Goal: Task Accomplishment & Management: Use online tool/utility

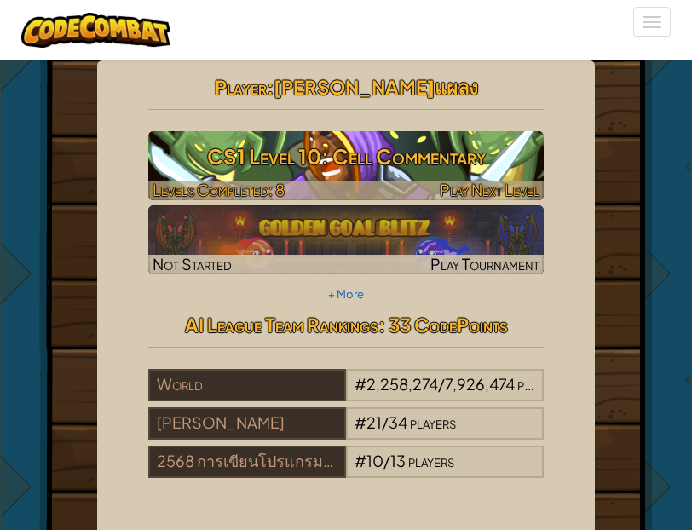
click at [358, 177] on img at bounding box center [346, 165] width 396 height 69
click at [489, 191] on span "Play Next Level" at bounding box center [490, 190] width 100 height 20
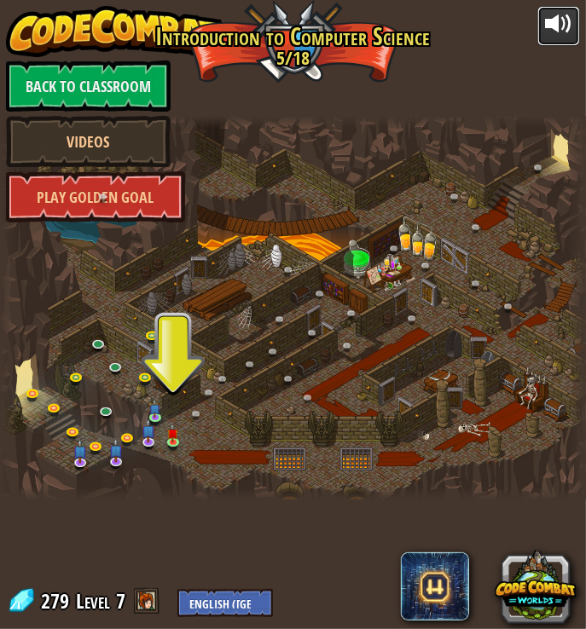
click at [557, 32] on div at bounding box center [558, 23] width 27 height 27
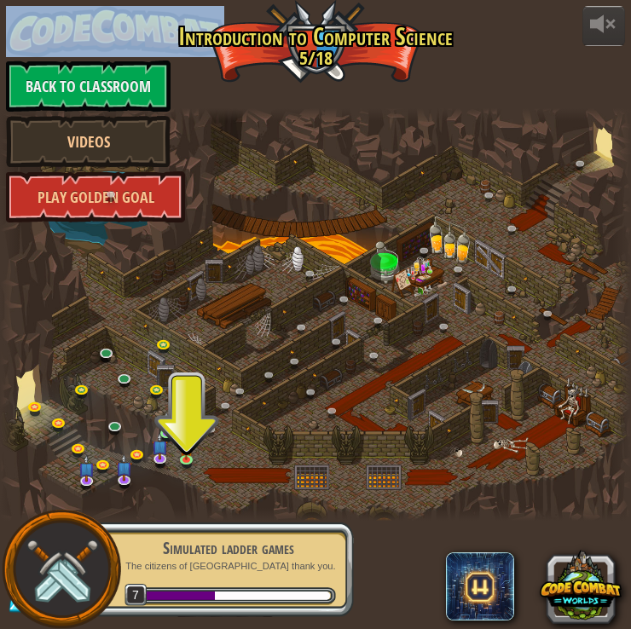
drag, startPoint x: 0, startPoint y: 269, endPoint x: -10, endPoint y: 269, distance: 10.2
click at [0, 0] on html "powered by Back to Classroom Videos Play Golden Goal 25. Kithgard Gates (Locked…" at bounding box center [315, 0] width 631 height 0
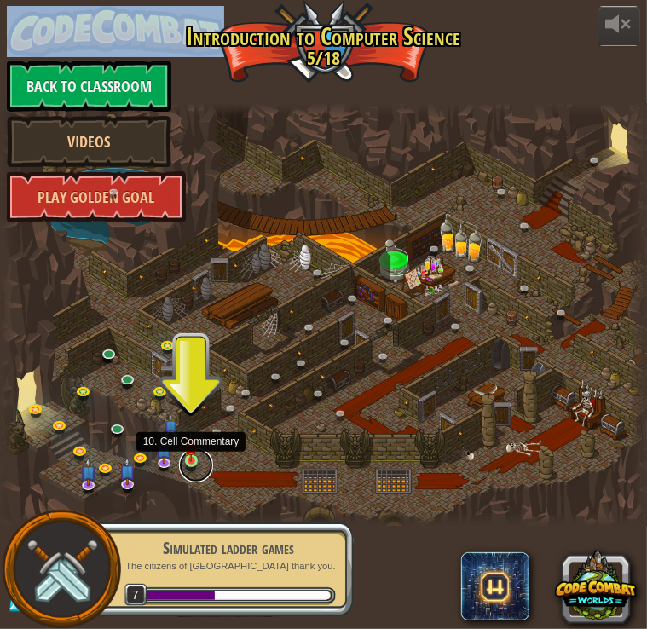
click at [194, 463] on link at bounding box center [196, 466] width 34 height 34
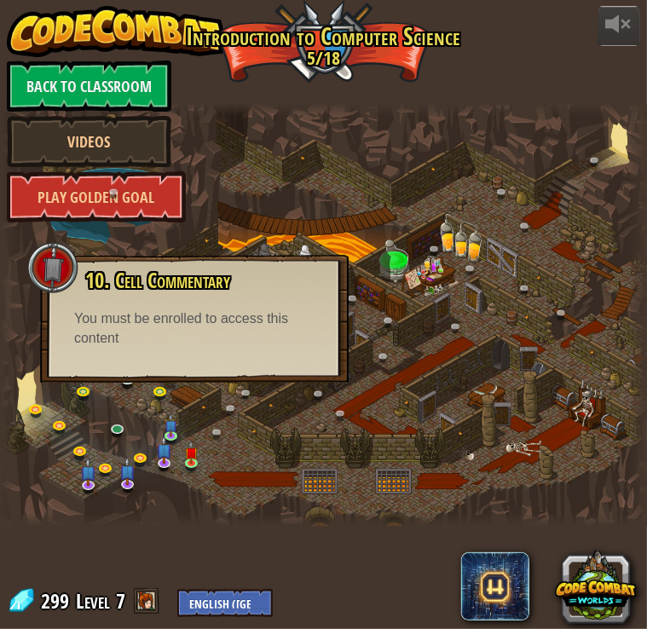
click at [207, 340] on div "You must be enrolled to access this content" at bounding box center [194, 329] width 240 height 39
click at [194, 459] on img at bounding box center [191, 446] width 14 height 31
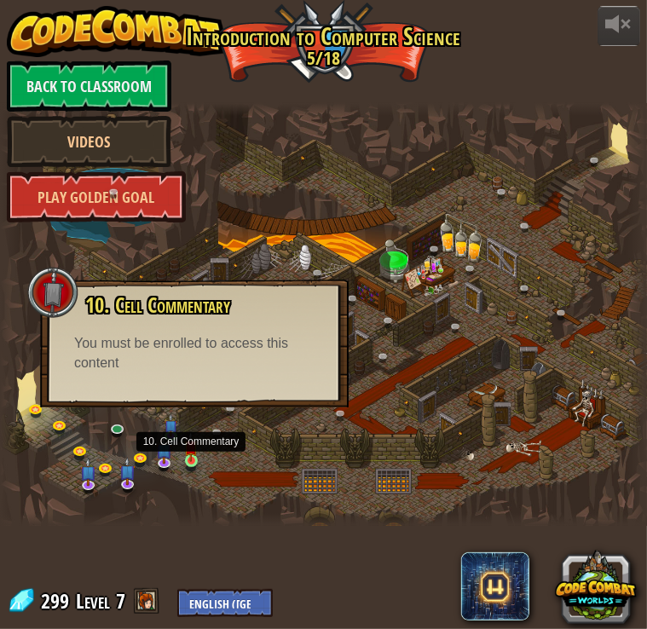
click at [188, 458] on img at bounding box center [191, 446] width 14 height 31
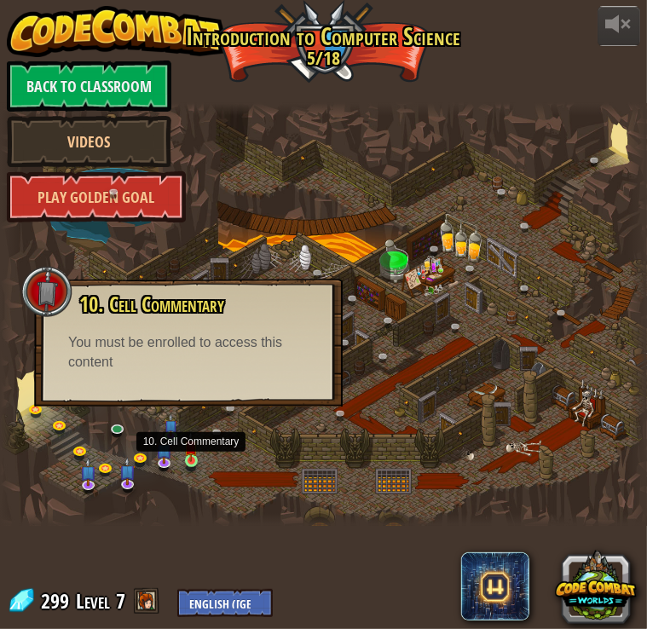
click at [188, 458] on img at bounding box center [191, 446] width 14 height 31
click at [123, 336] on div "You must be enrolled to access this content" at bounding box center [187, 352] width 240 height 39
click at [126, 304] on span "10. Cell Commentary" at bounding box center [150, 304] width 145 height 29
click at [206, 341] on div "You must be enrolled to access this content" at bounding box center [187, 352] width 240 height 39
click at [202, 352] on div "You must be enrolled to access this content" at bounding box center [187, 352] width 240 height 39
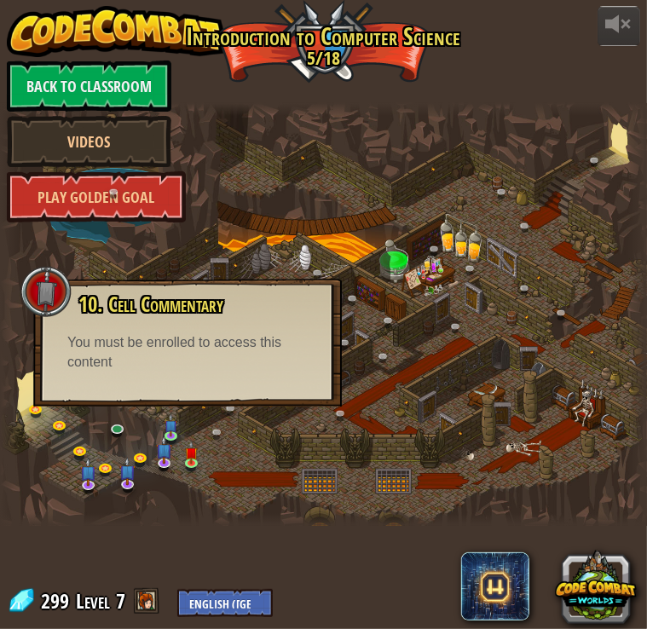
click at [207, 244] on div at bounding box center [323, 314] width 647 height 423
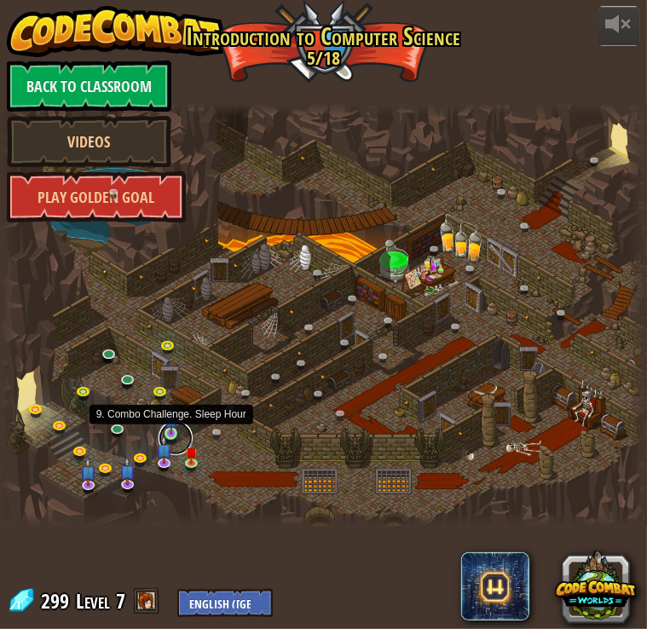
click at [176, 437] on link at bounding box center [176, 438] width 34 height 34
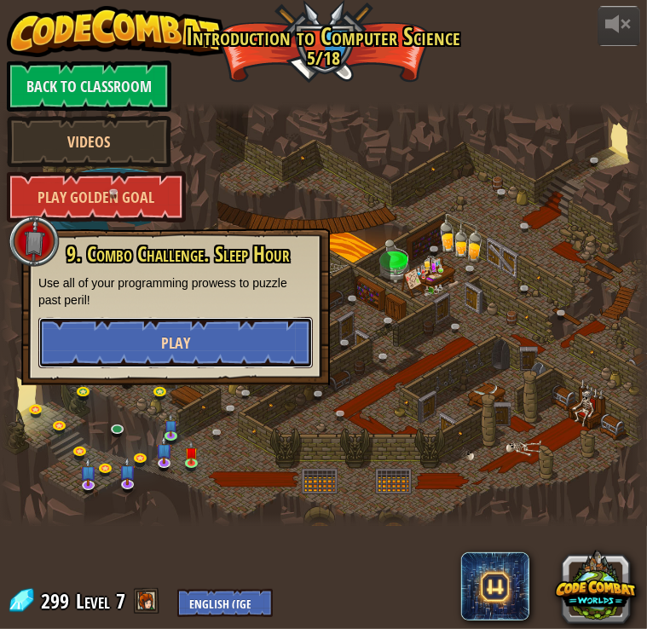
click at [159, 335] on button "Play" at bounding box center [175, 342] width 275 height 51
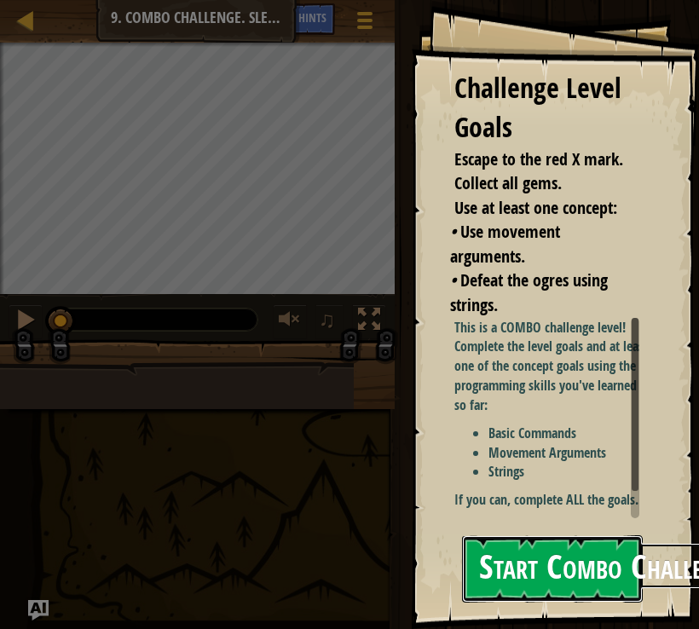
click at [529, 530] on button "Start Combo Challenge" at bounding box center [552, 569] width 181 height 67
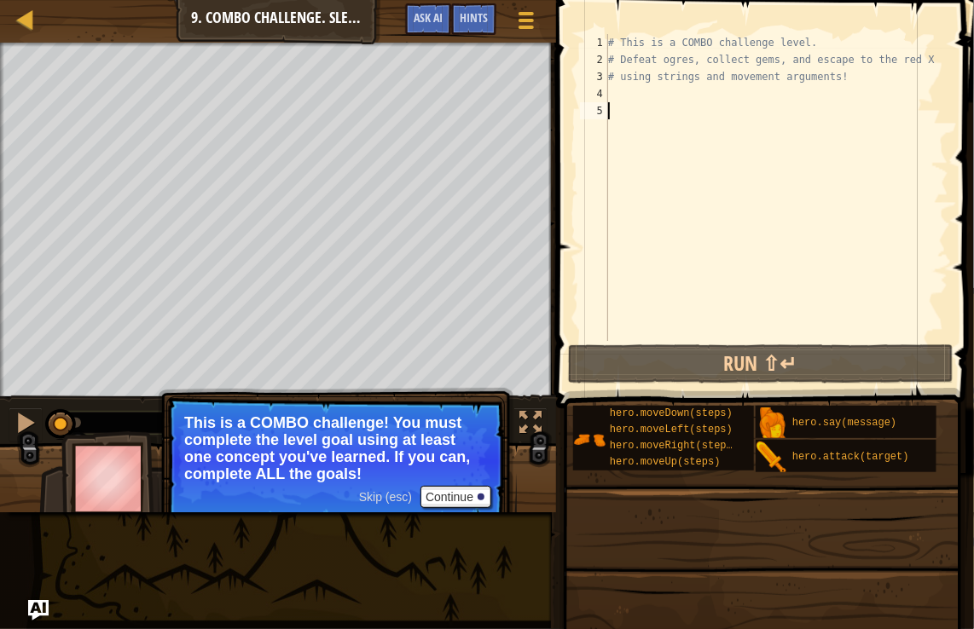
click at [617, 91] on div "# This is a COMBO challenge level. # Defeat ogres, collect gems, and escape to …" at bounding box center [777, 204] width 344 height 341
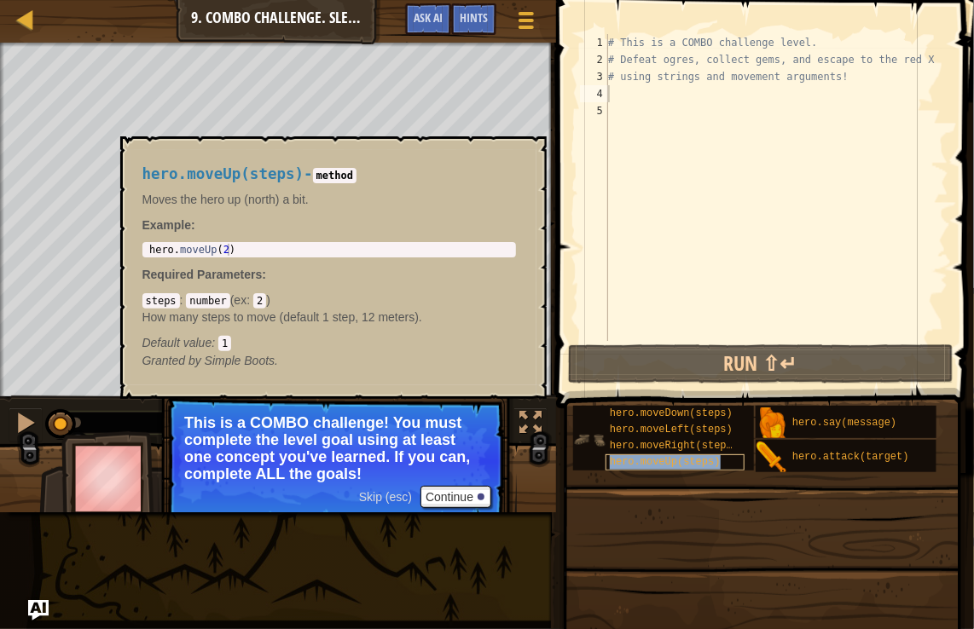
click at [692, 461] on div "hero.moveUp(steps)" at bounding box center [674, 463] width 139 height 16
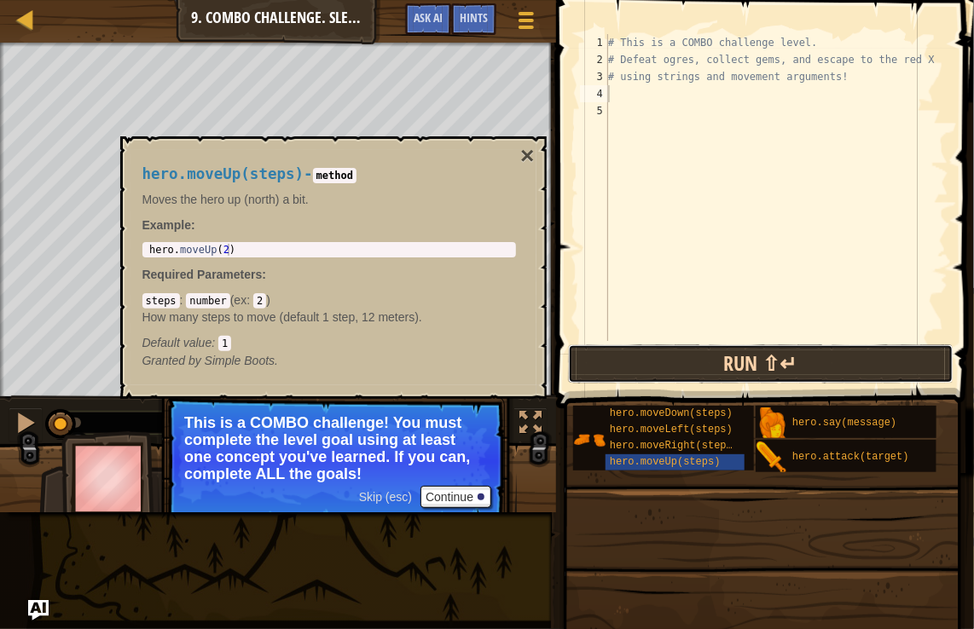
click at [682, 358] on button "Run ⇧↵" at bounding box center [760, 364] width 385 height 39
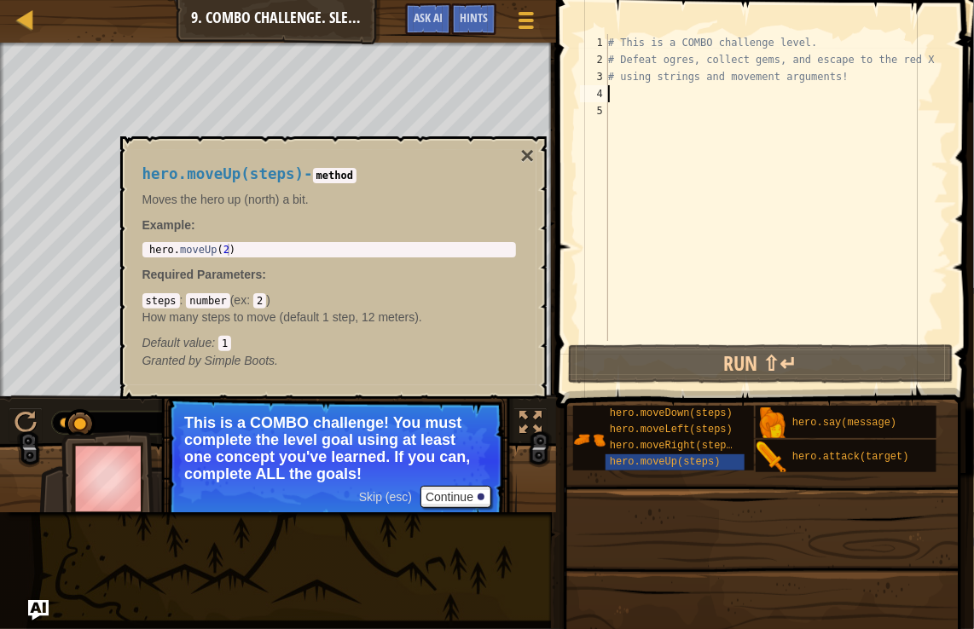
type textarea "hero.moveUp(2)"
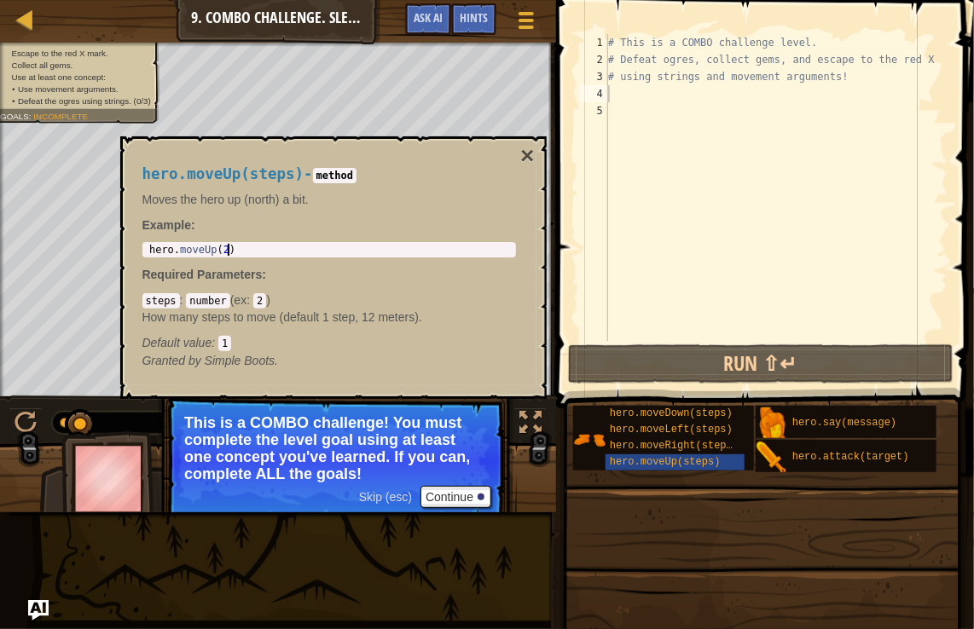
click at [251, 247] on div "hero . moveUp ( 2 )" at bounding box center [329, 262] width 367 height 36
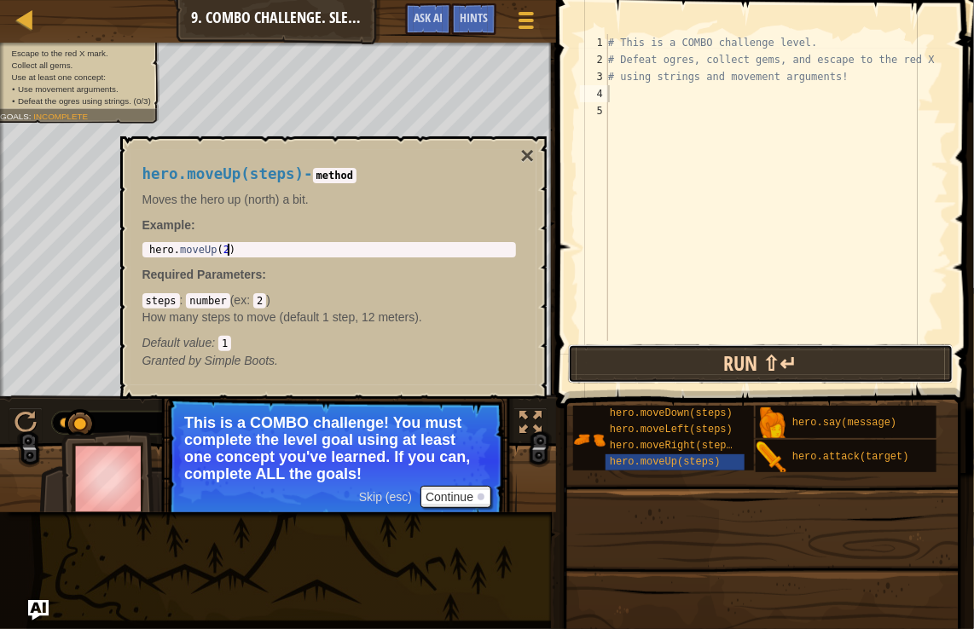
click at [634, 368] on button "Run ⇧↵" at bounding box center [760, 364] width 385 height 39
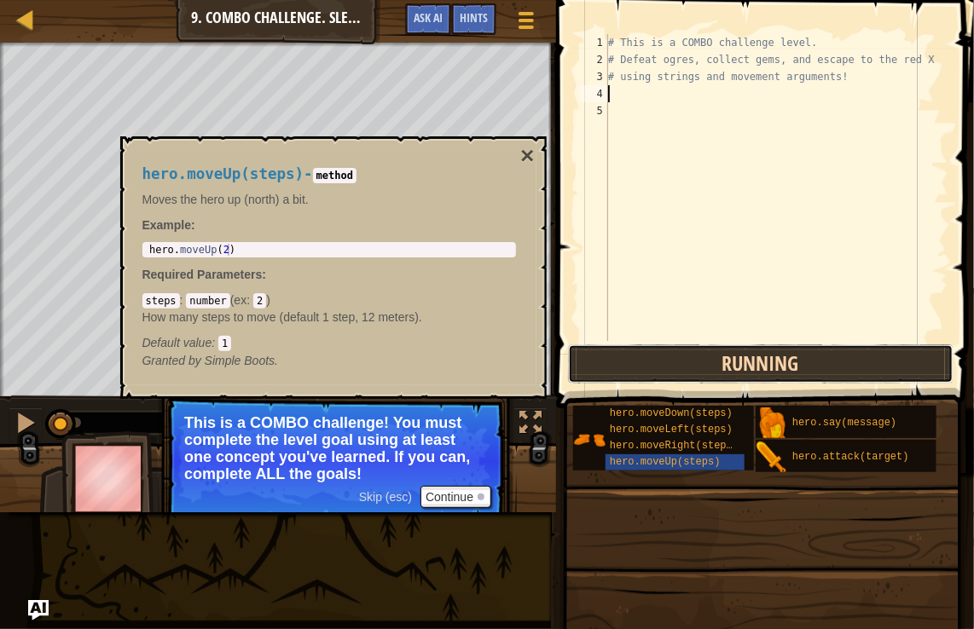
click at [634, 368] on button "Running" at bounding box center [760, 364] width 385 height 39
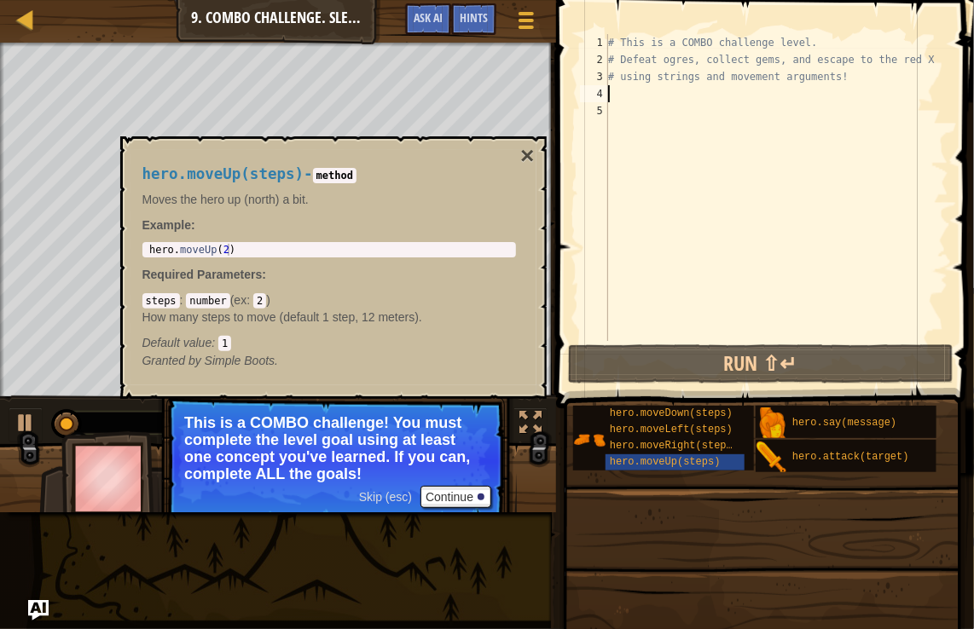
click at [617, 99] on div "# This is a COMBO challenge level. # Defeat ogres, collect gems, and escape to …" at bounding box center [777, 204] width 344 height 341
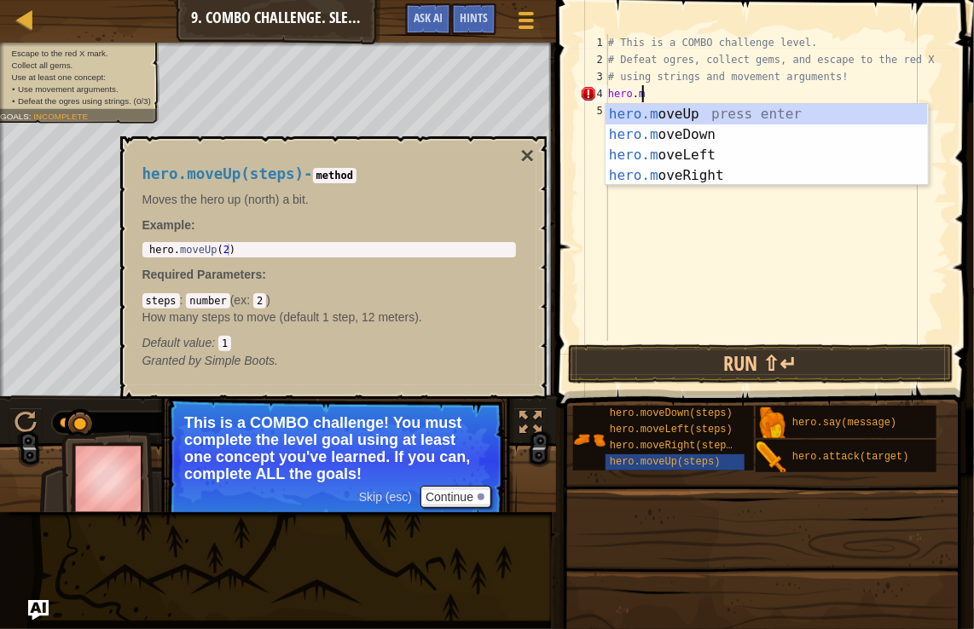
scroll to position [8, 2]
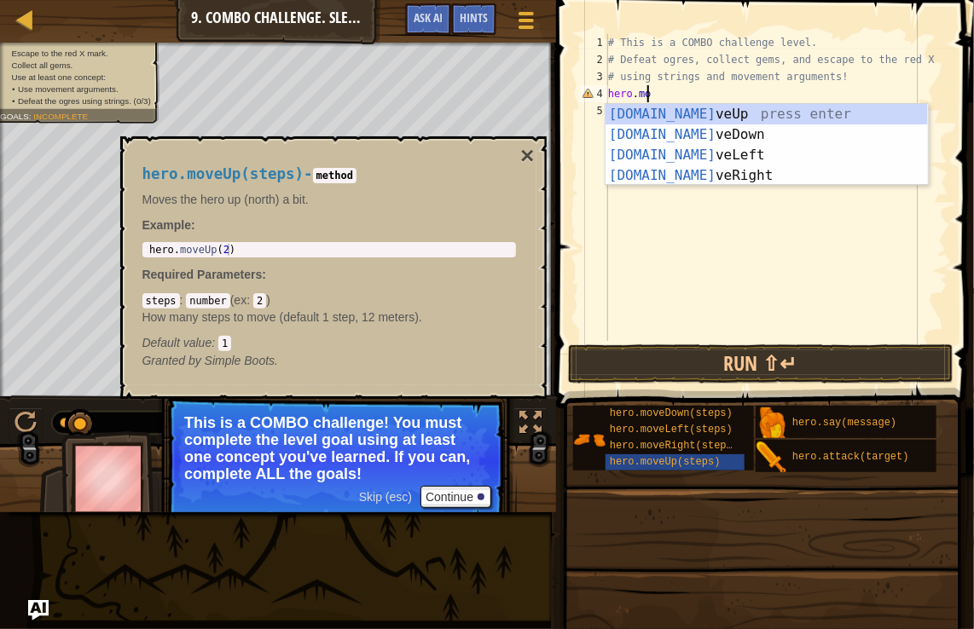
type textarea "hero.mo"
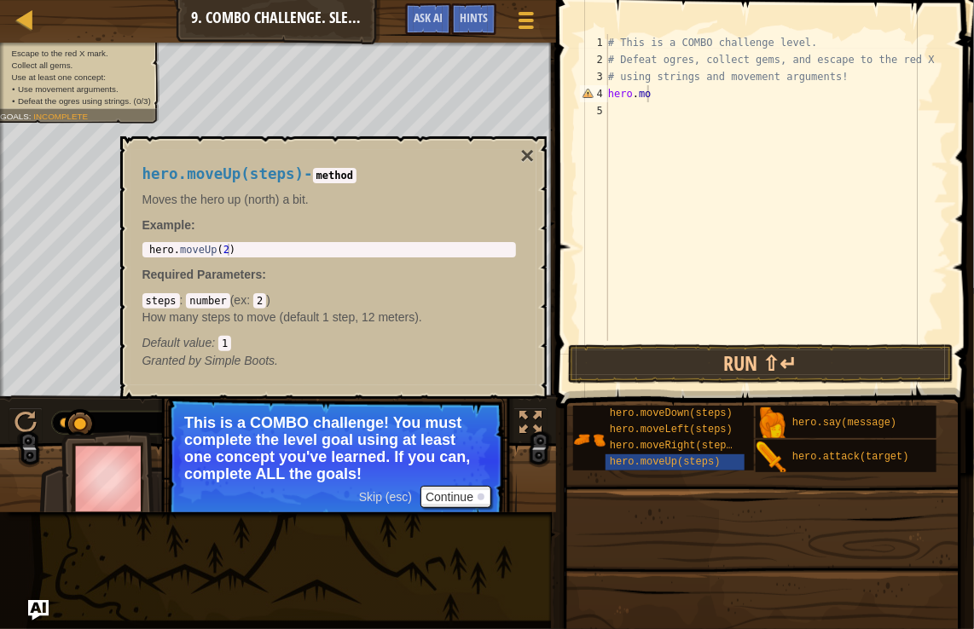
click at [535, 154] on div "hero.moveUp(steps) - method Moves the hero up (north) a bit. Example : hero.mov…" at bounding box center [333, 267] width 426 height 263
click at [529, 158] on button "×" at bounding box center [527, 156] width 14 height 24
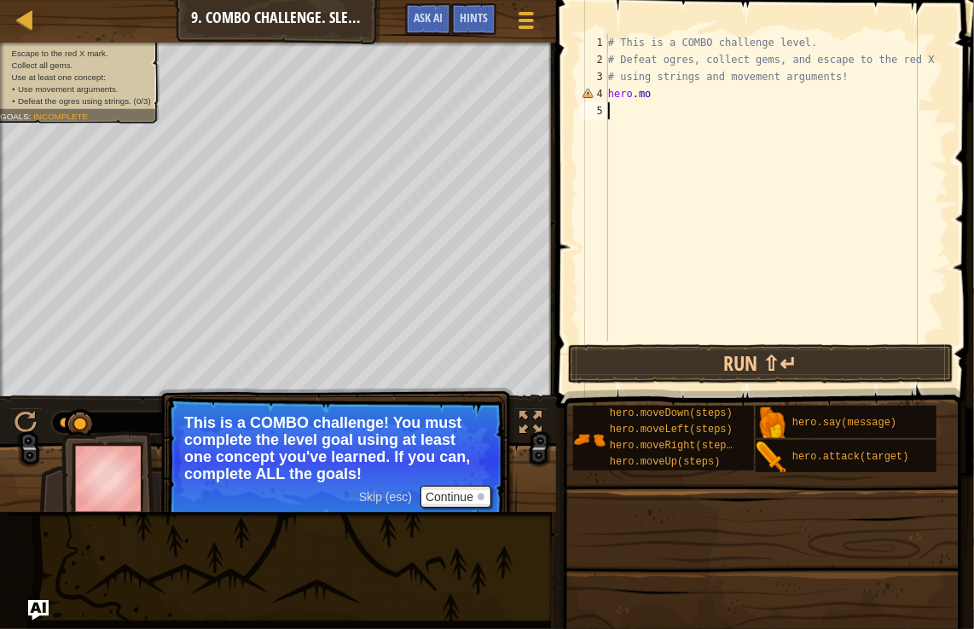
click at [652, 104] on div "# This is a COMBO challenge level. # Defeat ogres, collect gems, and escape to …" at bounding box center [777, 204] width 344 height 341
click at [652, 100] on div "# This is a COMBO challenge level. # Defeat ogres, collect gems, and escape to …" at bounding box center [777, 204] width 344 height 341
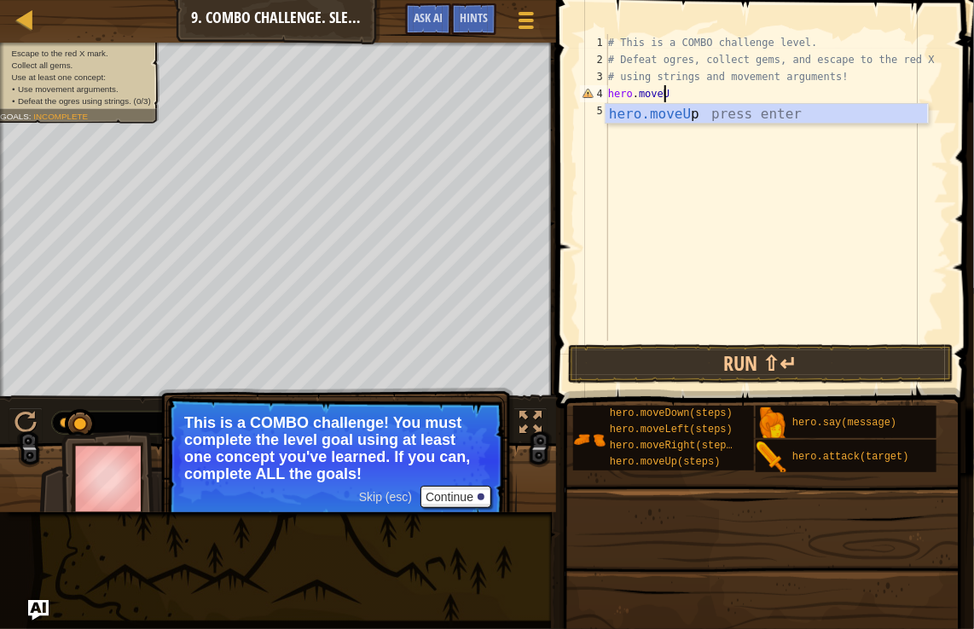
scroll to position [8, 3]
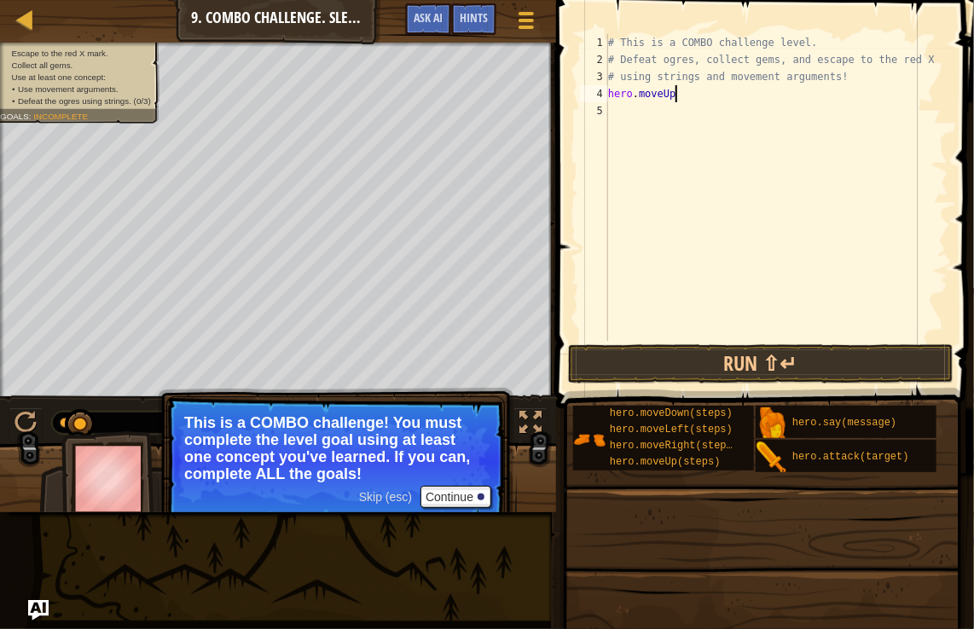
type textarea "hero.moveUp"
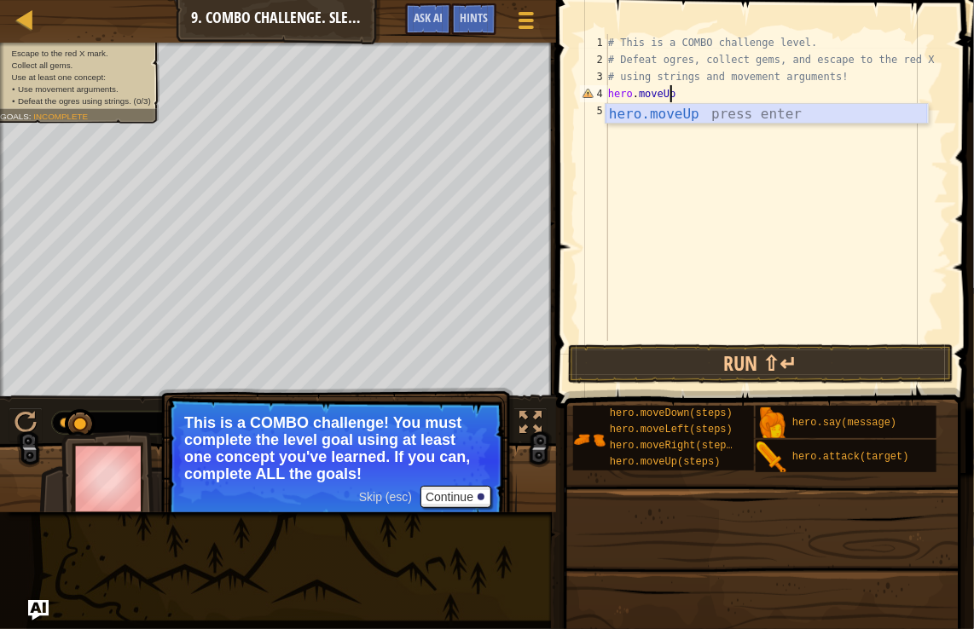
click at [653, 117] on div "hero.moveUp press enter" at bounding box center [766, 134] width 322 height 61
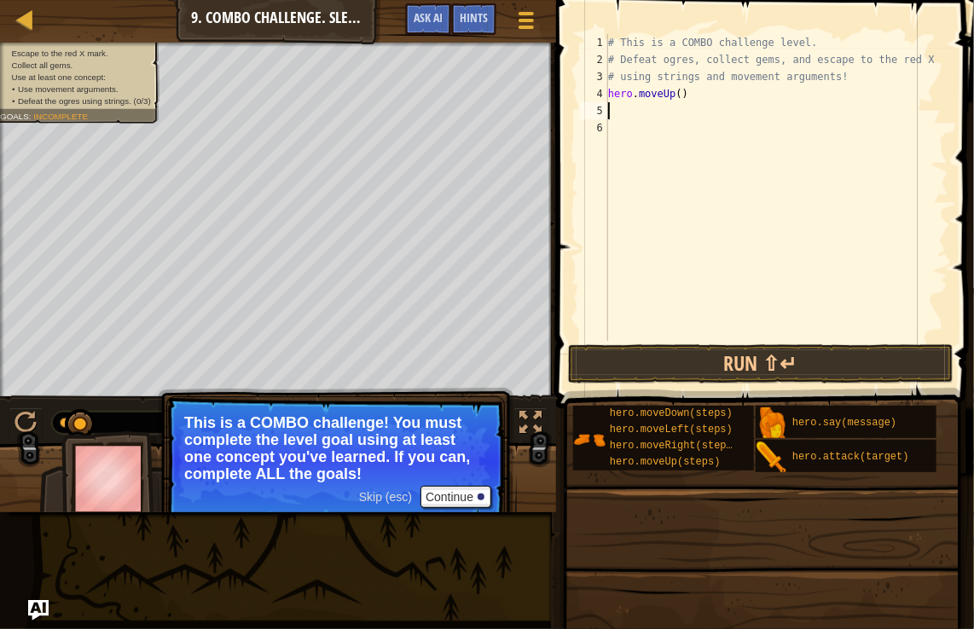
scroll to position [8, 0]
click at [669, 364] on button "Run ⇧↵" at bounding box center [760, 364] width 385 height 39
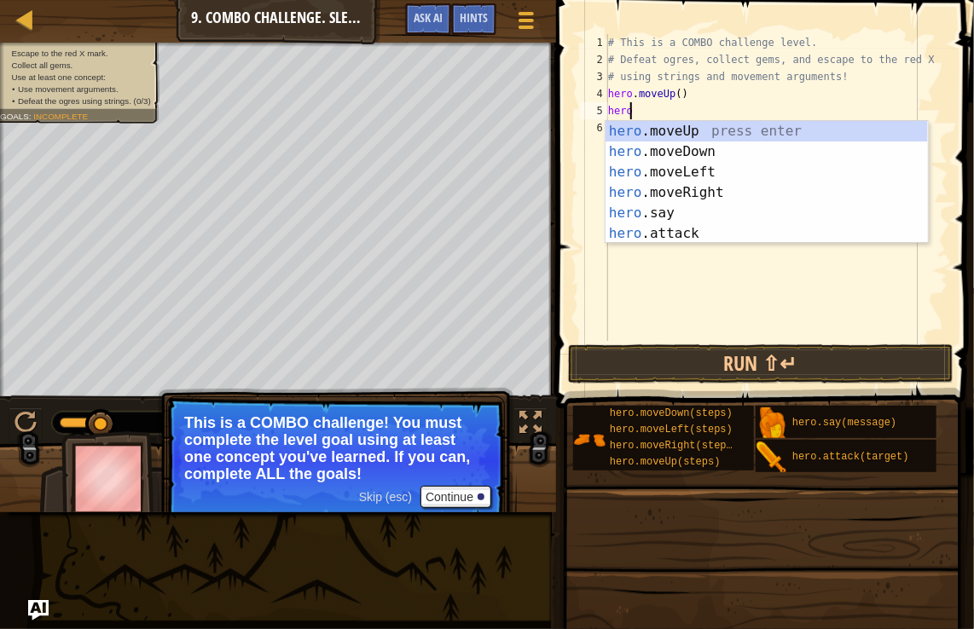
type textarea "hero."
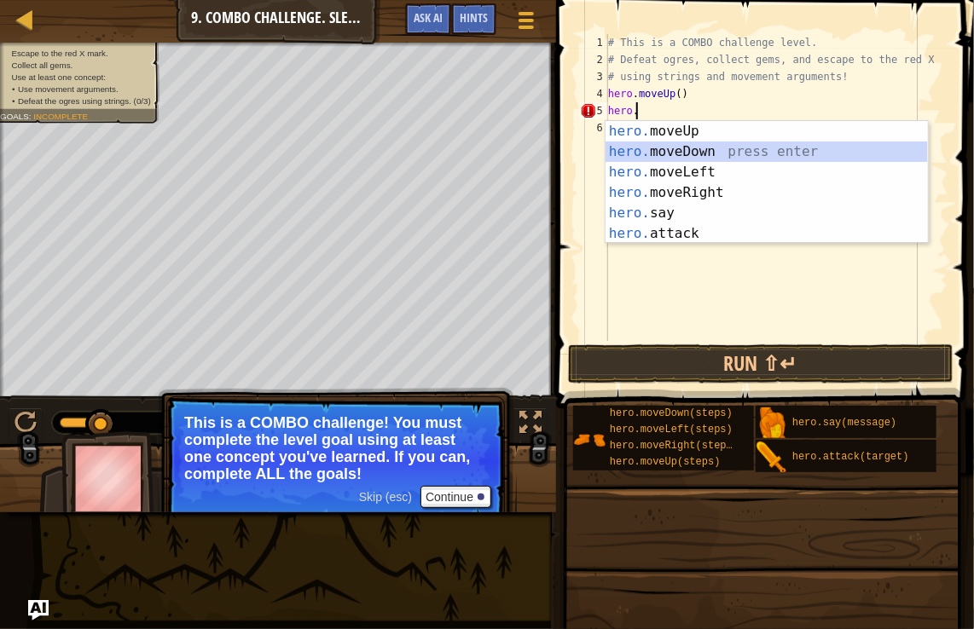
click at [662, 152] on div "hero. moveUp press enter hero. moveDown press enter hero. moveLeft press enter …" at bounding box center [766, 203] width 322 height 164
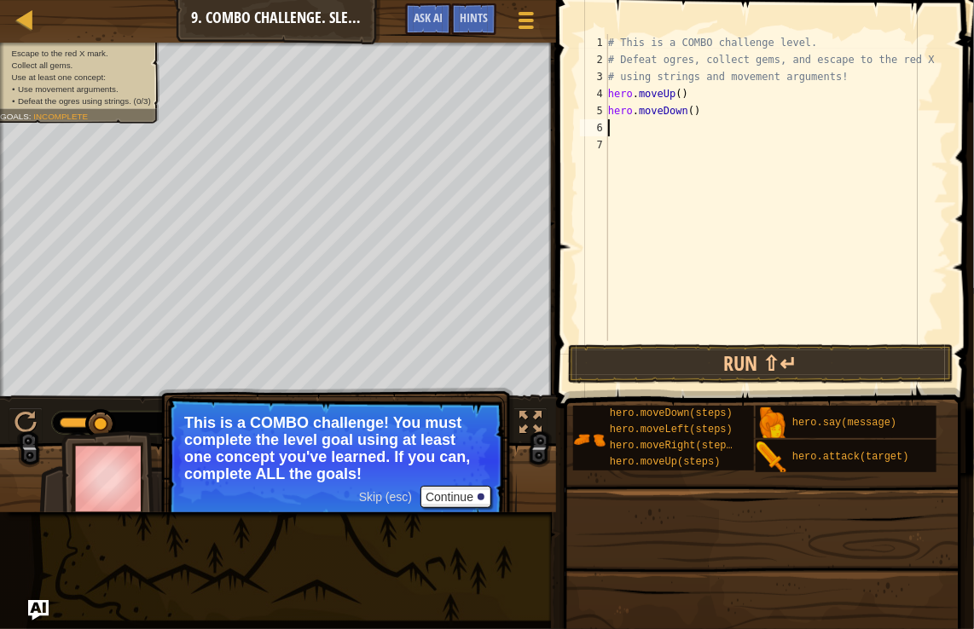
click at [683, 113] on div "# This is a COMBO challenge level. # Defeat ogres, collect gems, and escape to …" at bounding box center [777, 204] width 344 height 341
click at [686, 114] on div "# This is a COMBO challenge level. # Defeat ogres, collect gems, and escape to …" at bounding box center [777, 204] width 344 height 341
type textarea "hero.moveDown(2)"
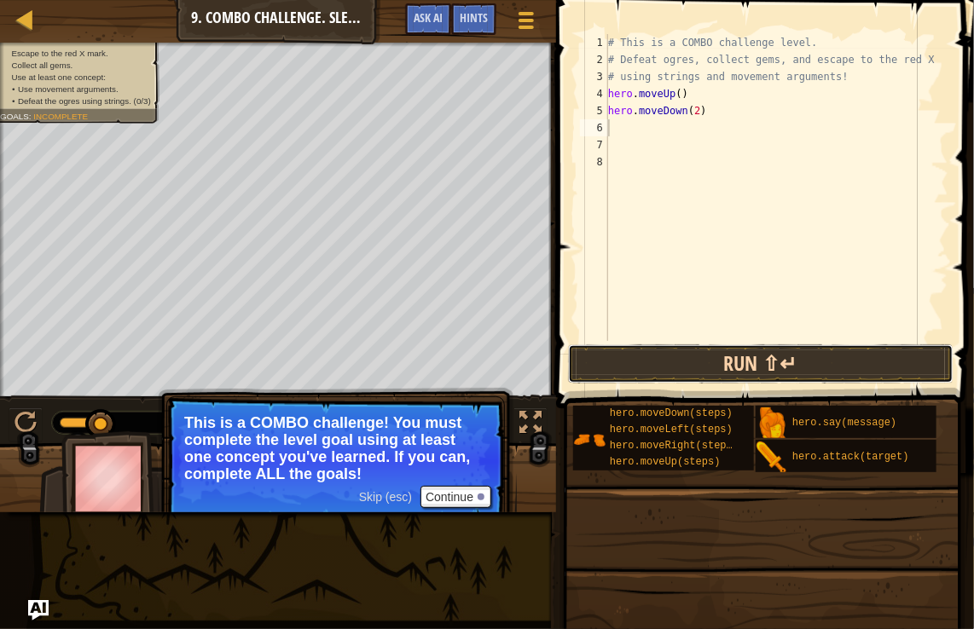
click at [692, 368] on button "Run ⇧↵" at bounding box center [760, 364] width 385 height 39
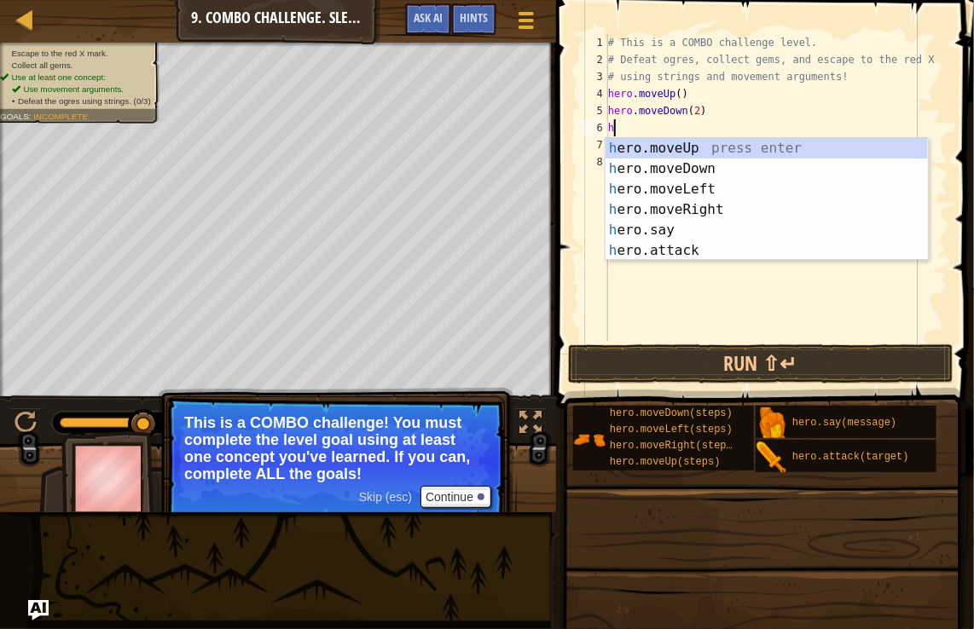
type textarea "he"
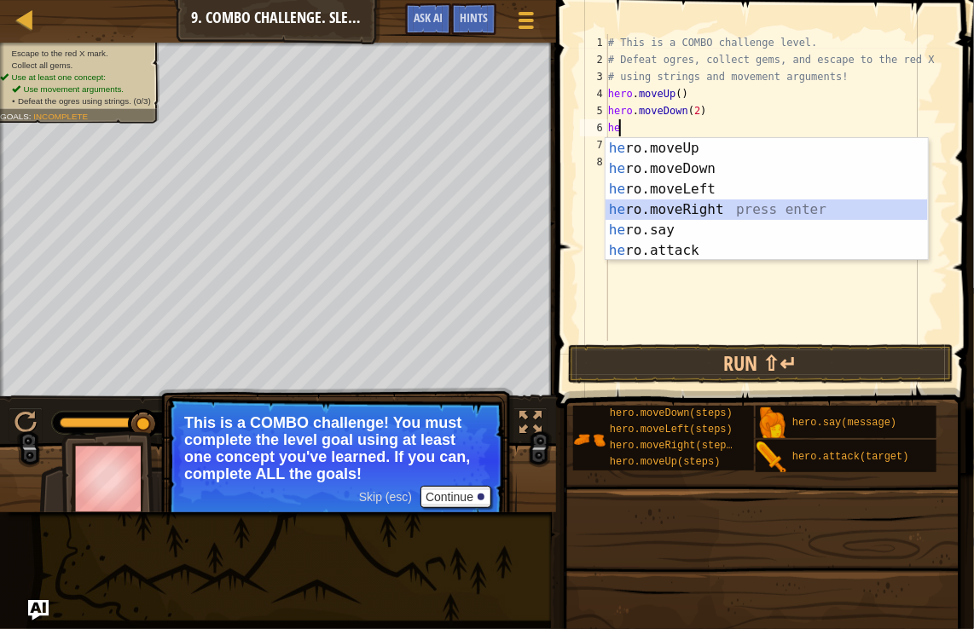
click at [632, 206] on div "he ro.moveUp press enter he ro.moveDown press enter he ro.moveLeft press enter …" at bounding box center [766, 220] width 322 height 164
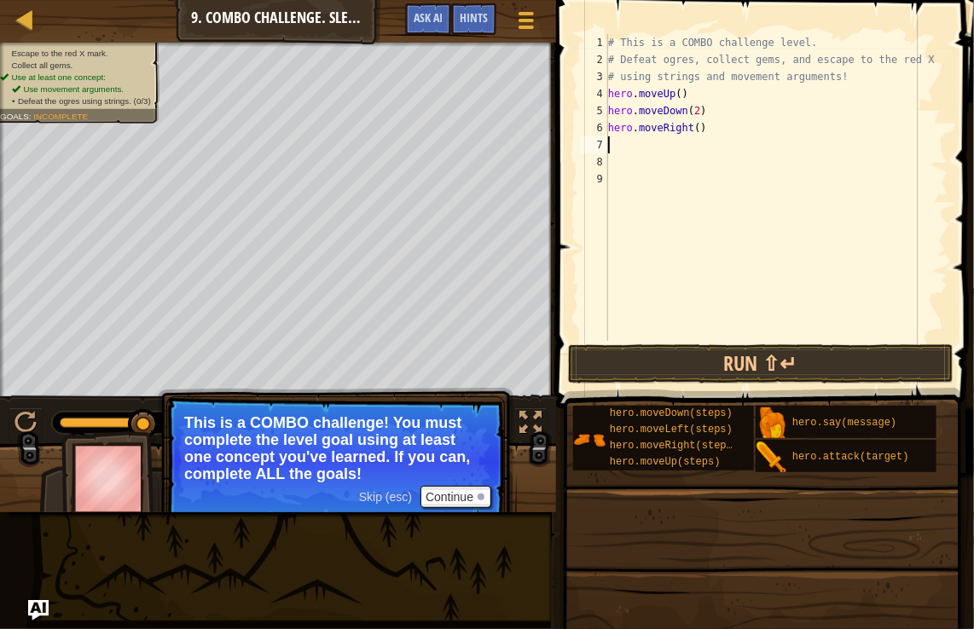
click at [692, 124] on div "# This is a COMBO challenge level. # Defeat ogres, collect gems, and escape to …" at bounding box center [777, 204] width 344 height 341
type textarea "hero.moveRight(2)"
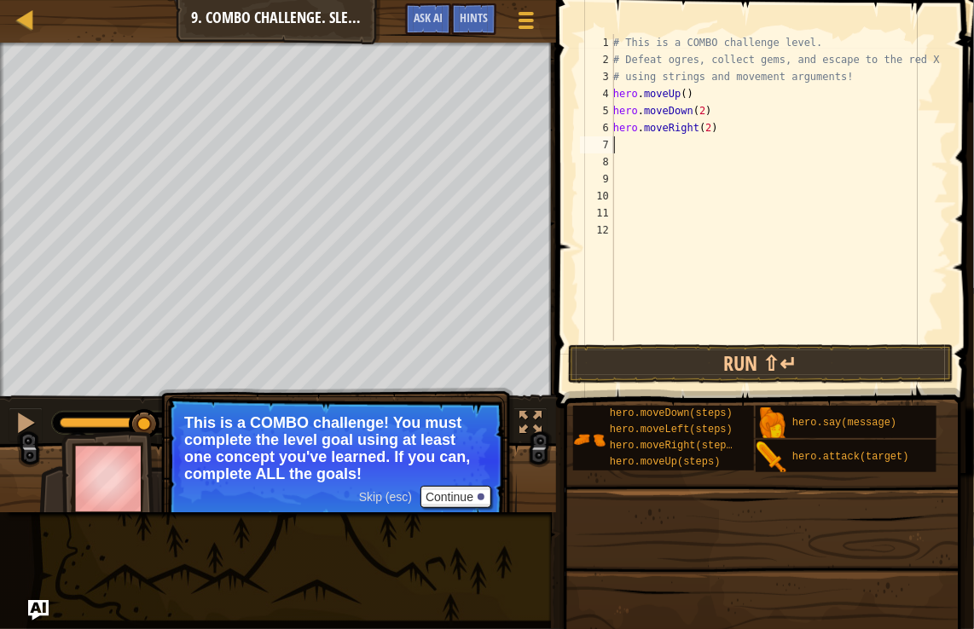
click at [621, 148] on div "# This is a COMBO challenge level. # Defeat ogres, collect gems, and escape to …" at bounding box center [779, 204] width 339 height 341
click at [29, 420] on div at bounding box center [25, 423] width 22 height 22
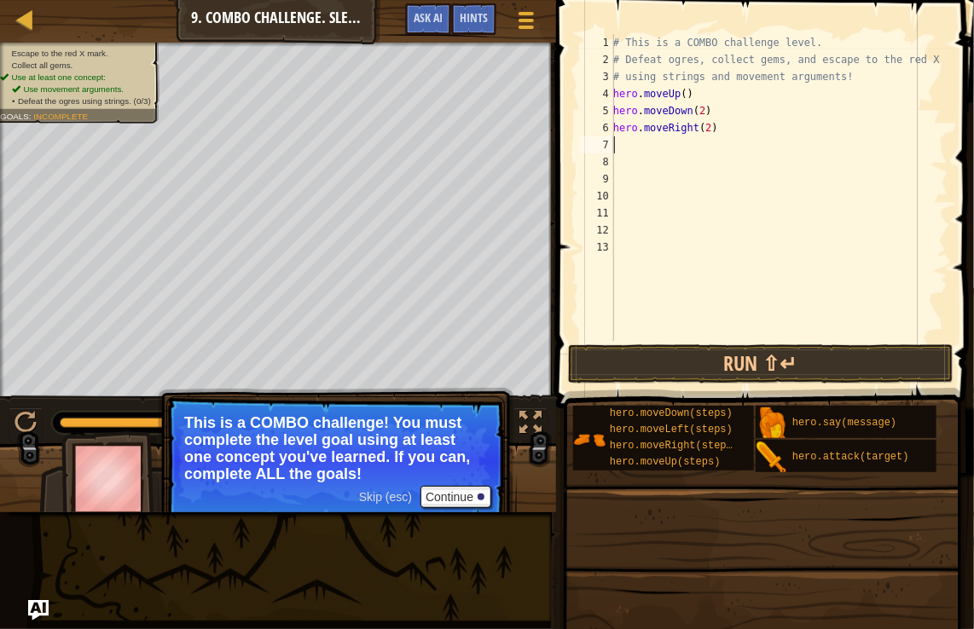
click at [618, 147] on div "# This is a COMBO challenge level. # Defeat ogres, collect gems, and escape to …" at bounding box center [779, 204] width 339 height 341
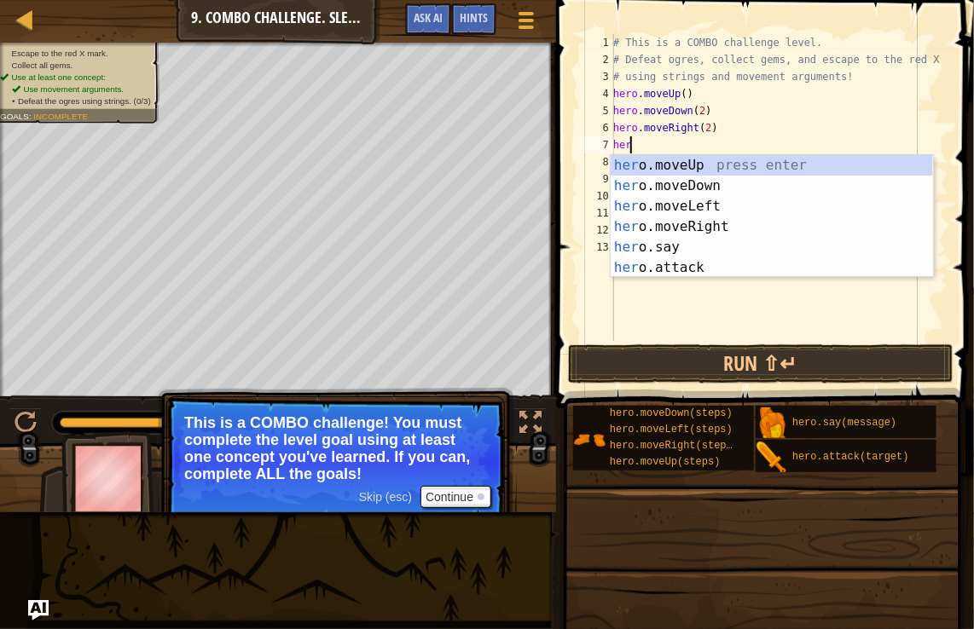
type textarea "hero"
click at [655, 166] on div "hero .moveUp press enter hero .moveDown press enter hero .moveLeft press enter …" at bounding box center [772, 237] width 322 height 164
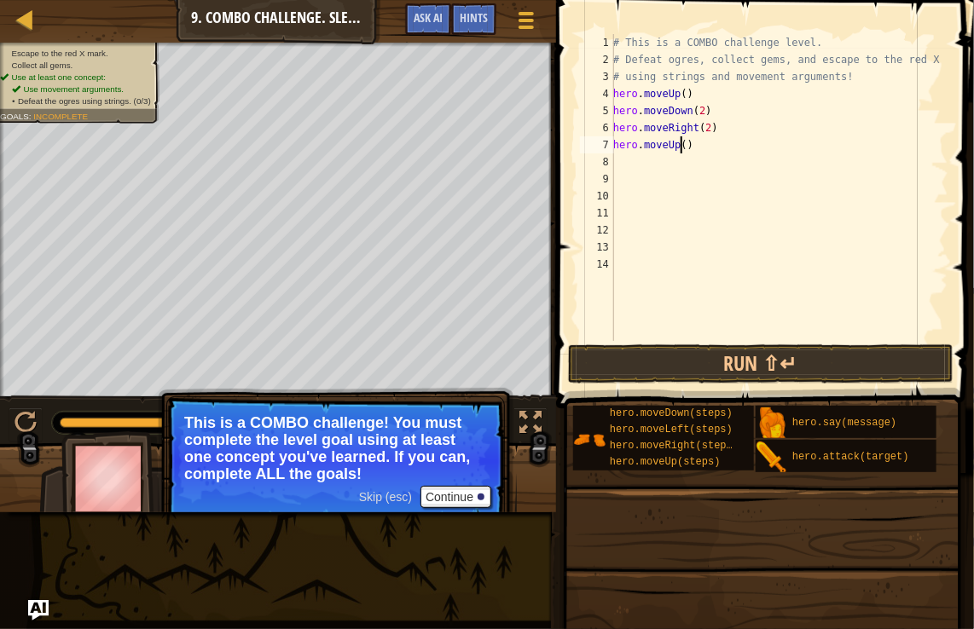
click at [679, 141] on div "# This is a COMBO challenge level. # Defeat ogres, collect gems, and escape to …" at bounding box center [779, 204] width 339 height 341
type textarea "hero.moveUp(2)"
click at [692, 359] on button "Run ⇧↵" at bounding box center [760, 364] width 385 height 39
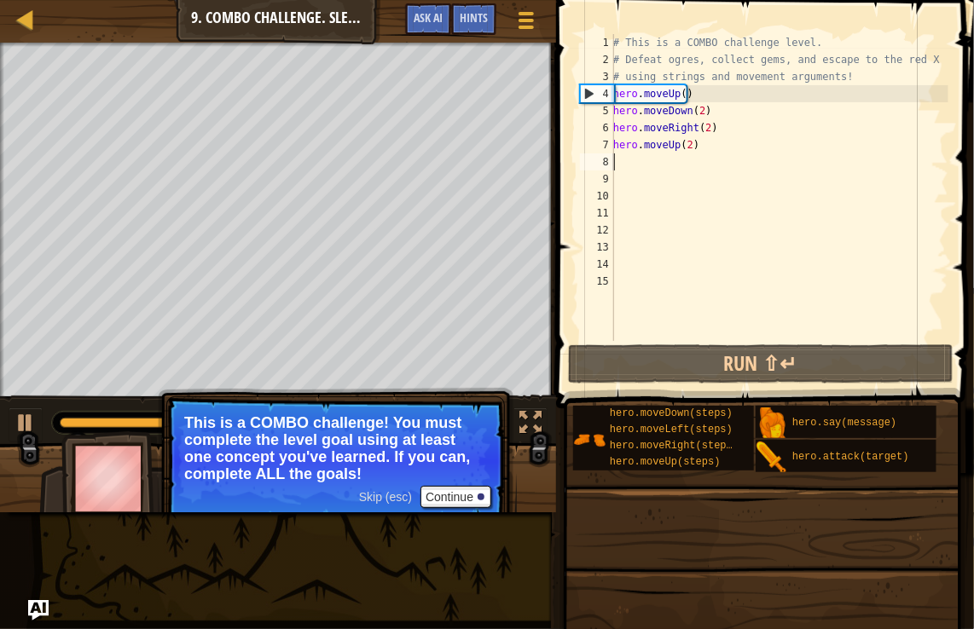
click at [686, 143] on div "# This is a COMBO challenge level. # Defeat ogres, collect gems, and escape to …" at bounding box center [779, 204] width 339 height 341
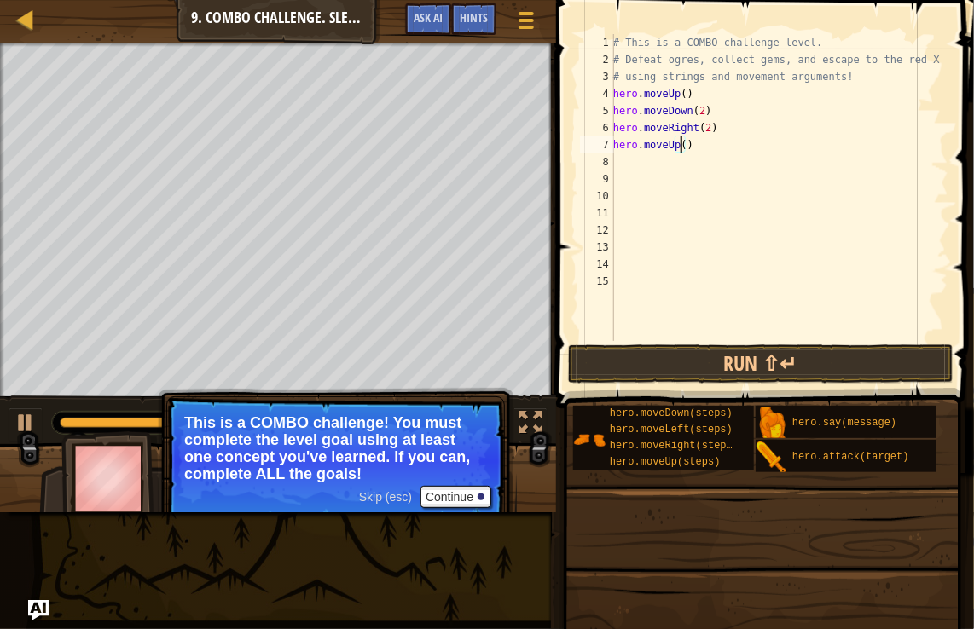
type textarea "hero.moveUp(3)"
click at [679, 357] on button "Run ⇧↵" at bounding box center [760, 364] width 385 height 39
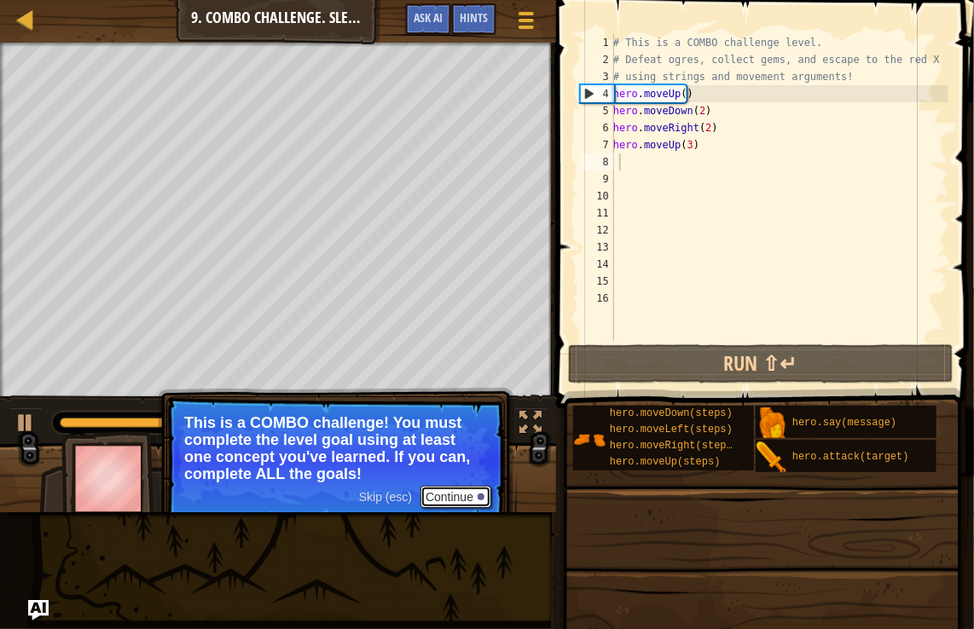
click at [480, 490] on button "Continue" at bounding box center [455, 497] width 71 height 22
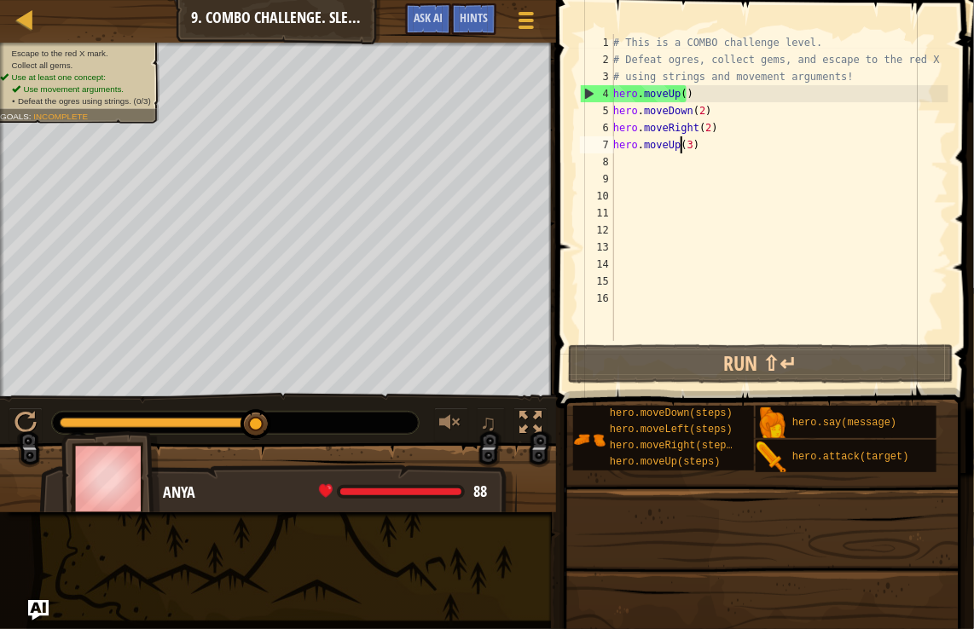
click at [682, 152] on div "# This is a COMBO challenge level. # Defeat ogres, collect gems, and escape to …" at bounding box center [779, 204] width 339 height 341
click at [687, 144] on div "# This is a COMBO challenge level. # Defeat ogres, collect gems, and escape to …" at bounding box center [779, 204] width 339 height 341
type textarea "hero.moveUp()"
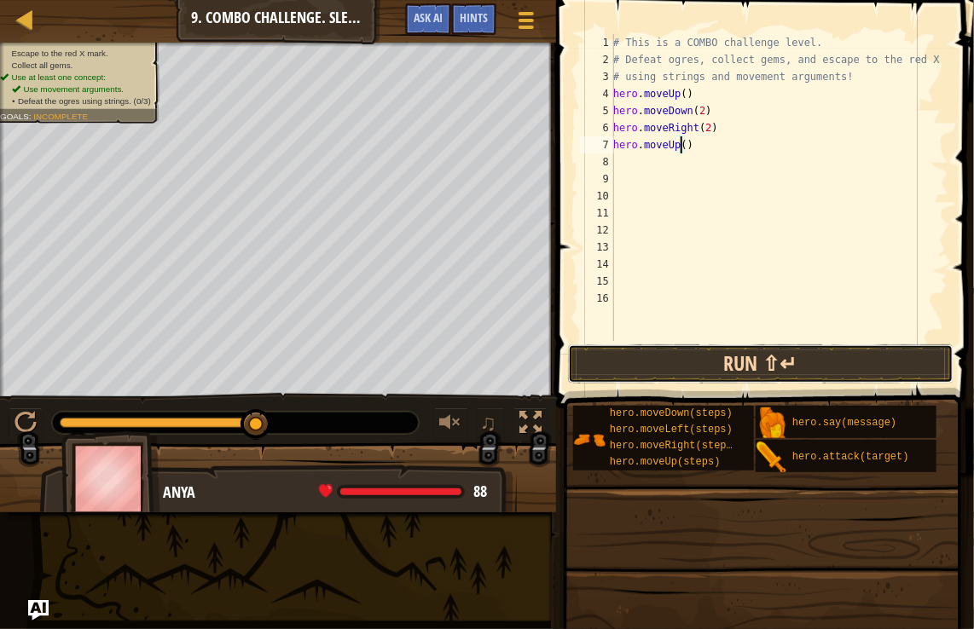
click at [679, 369] on button "Run ⇧↵" at bounding box center [760, 364] width 385 height 39
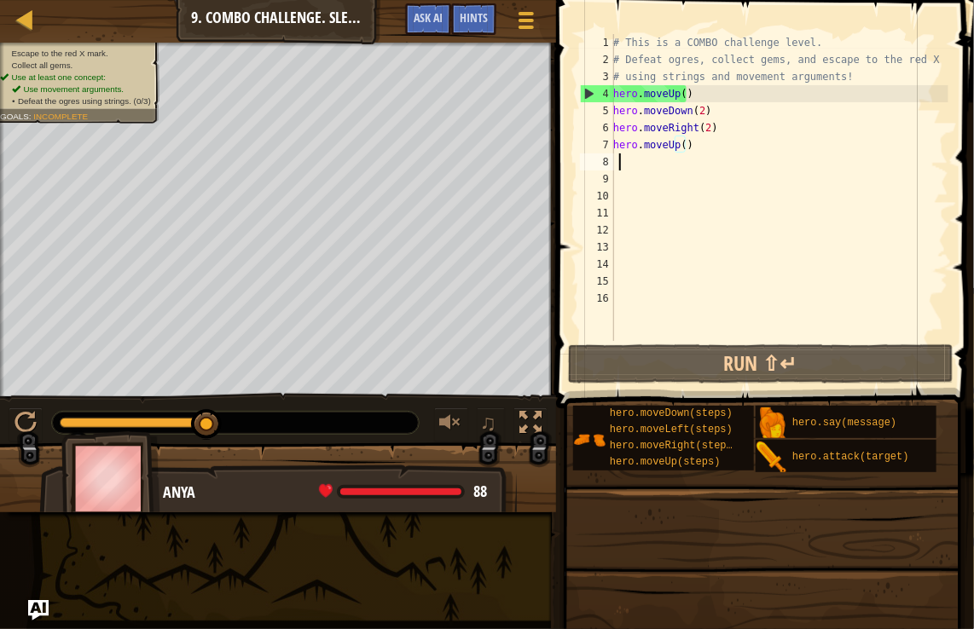
click at [621, 166] on div "# This is a COMBO challenge level. # Defeat ogres, collect gems, and escape to …" at bounding box center [779, 204] width 339 height 341
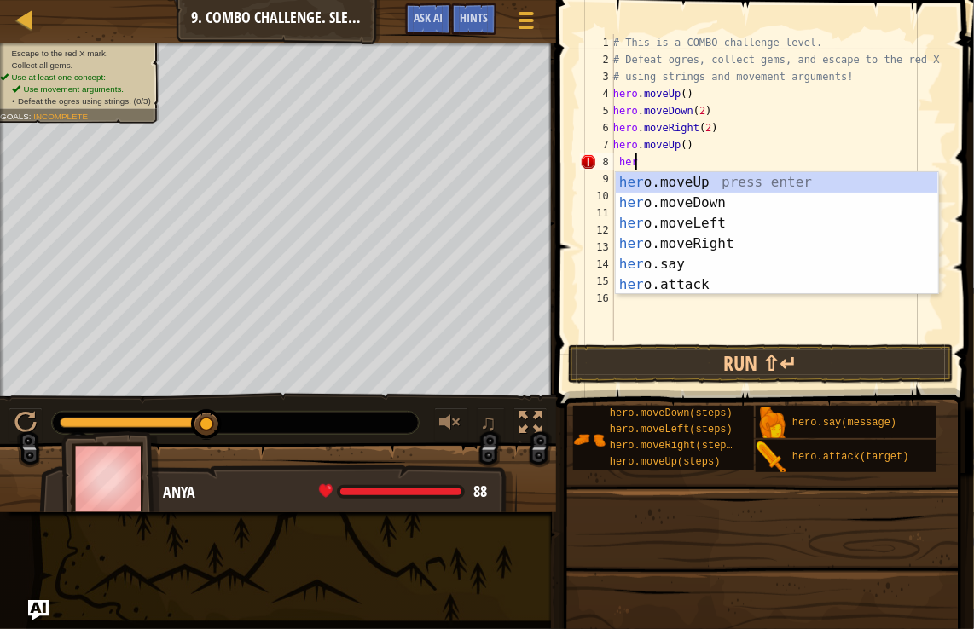
type textarea "hero"
click at [651, 213] on div "hero .moveUp press enter hero .moveDown press enter hero .moveLeft press enter …" at bounding box center [777, 254] width 322 height 164
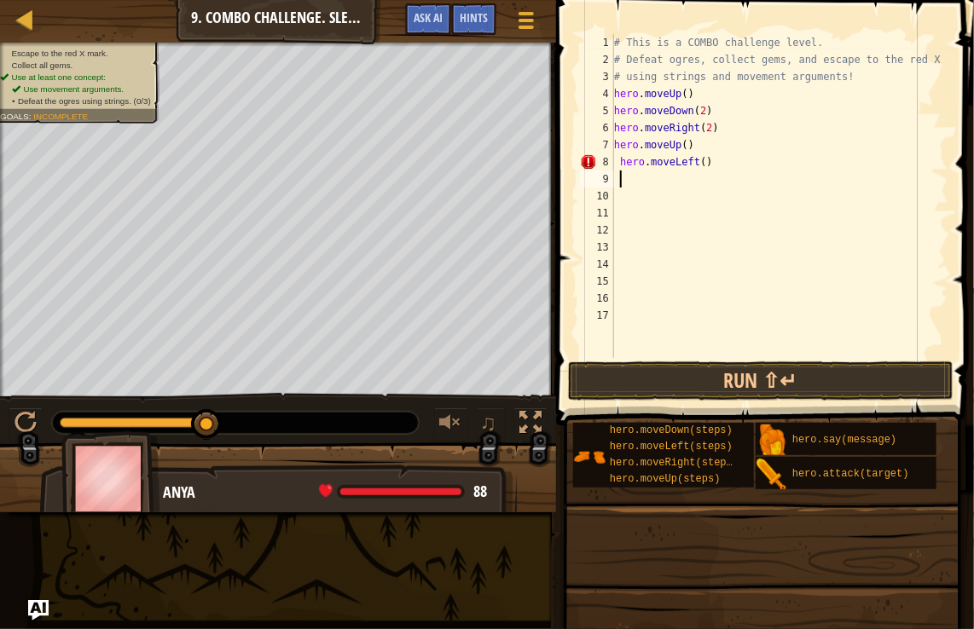
click at [692, 158] on div "# This is a COMBO challenge level. # Defeat ogres, collect gems, and escape to …" at bounding box center [780, 213] width 338 height 358
click at [692, 160] on div "# This is a COMBO challenge level. # Defeat ogres, collect gems, and escape to …" at bounding box center [780, 213] width 338 height 358
click at [692, 162] on div "# This is a COMBO challenge level. # Defeat ogres, collect gems, and escape to …" at bounding box center [780, 213] width 338 height 358
type textarea "hero.moveLeft(2)"
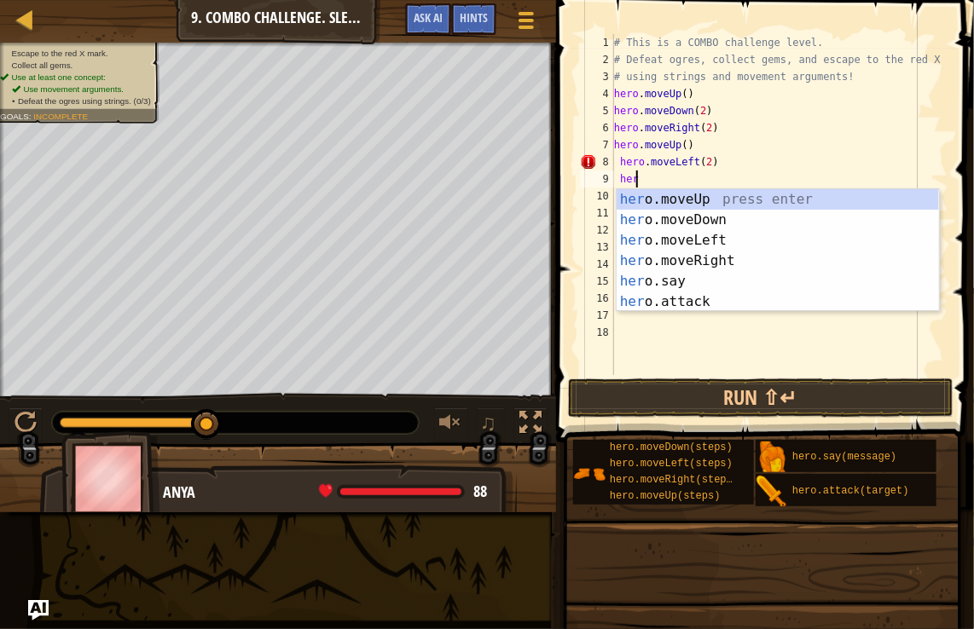
type textarea "hero"
click at [663, 267] on div "hero .moveUp press enter hero .moveDown press enter hero .moveLeft press enter …" at bounding box center [778, 271] width 322 height 164
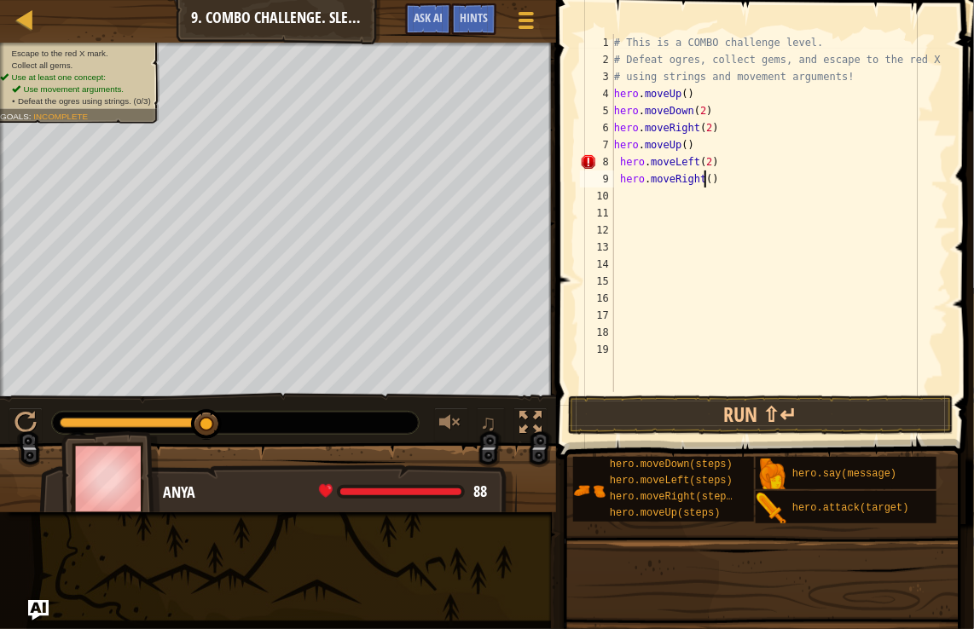
click at [692, 180] on div "# This is a COMBO challenge level. # Defeat ogres, collect gems, and escape to …" at bounding box center [780, 230] width 338 height 392
type textarea "hero.moveRight(2)"
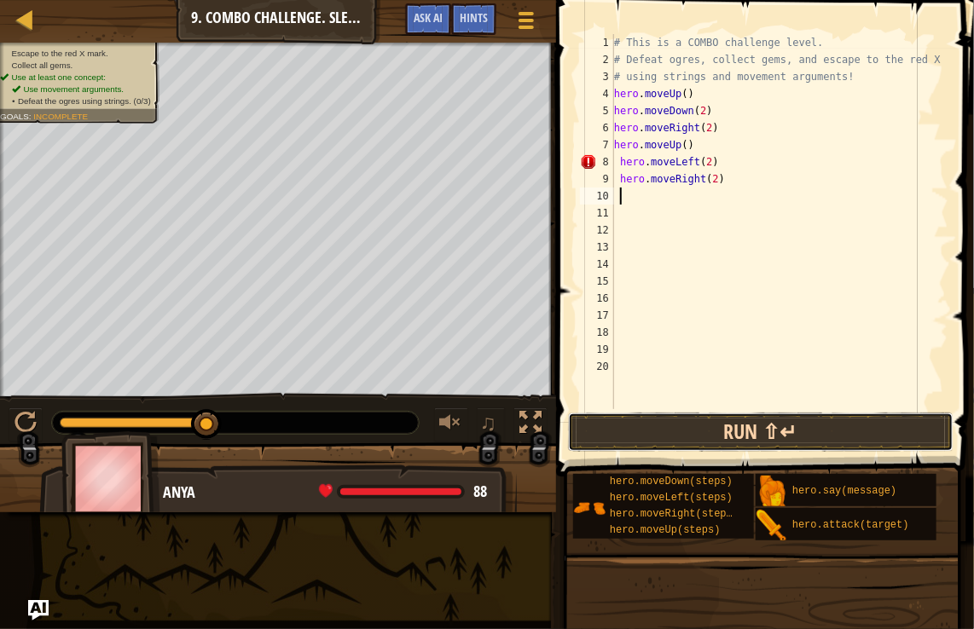
click at [634, 427] on button "Run ⇧↵" at bounding box center [760, 432] width 385 height 39
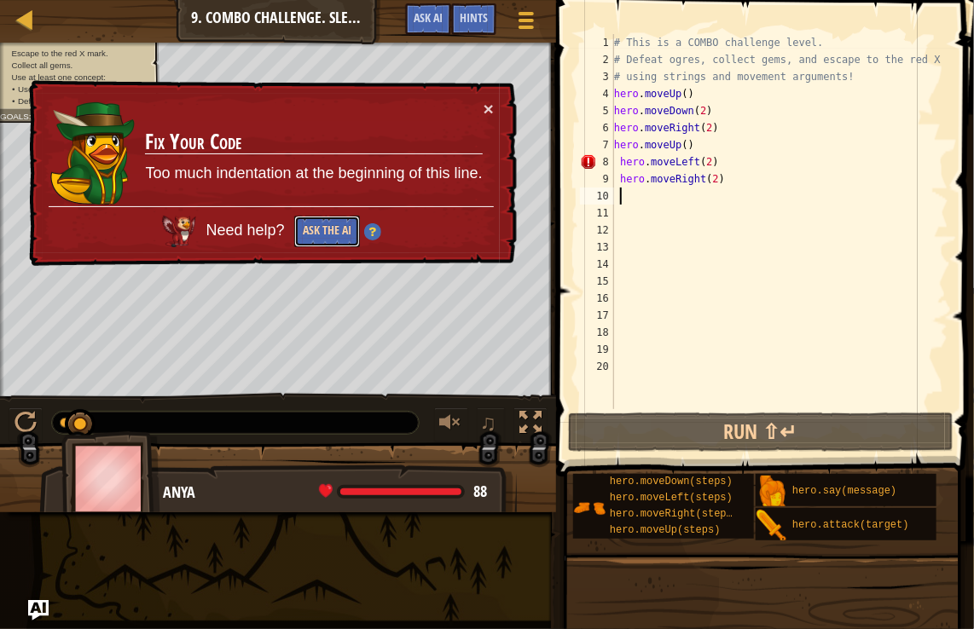
click at [355, 235] on button "Ask the AI" at bounding box center [327, 232] width 66 height 32
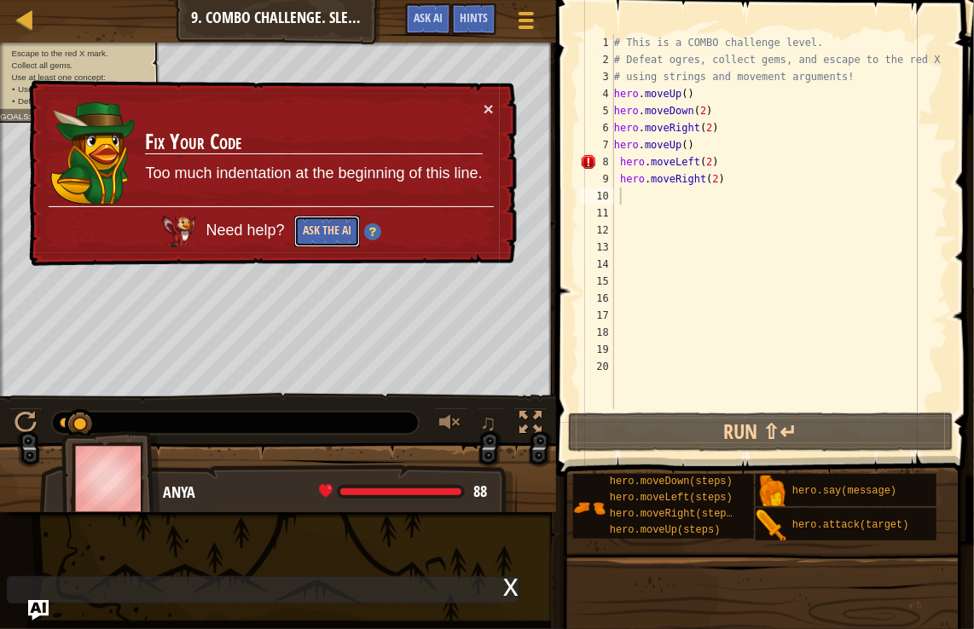
click at [329, 244] on button "Ask the AI" at bounding box center [327, 232] width 66 height 32
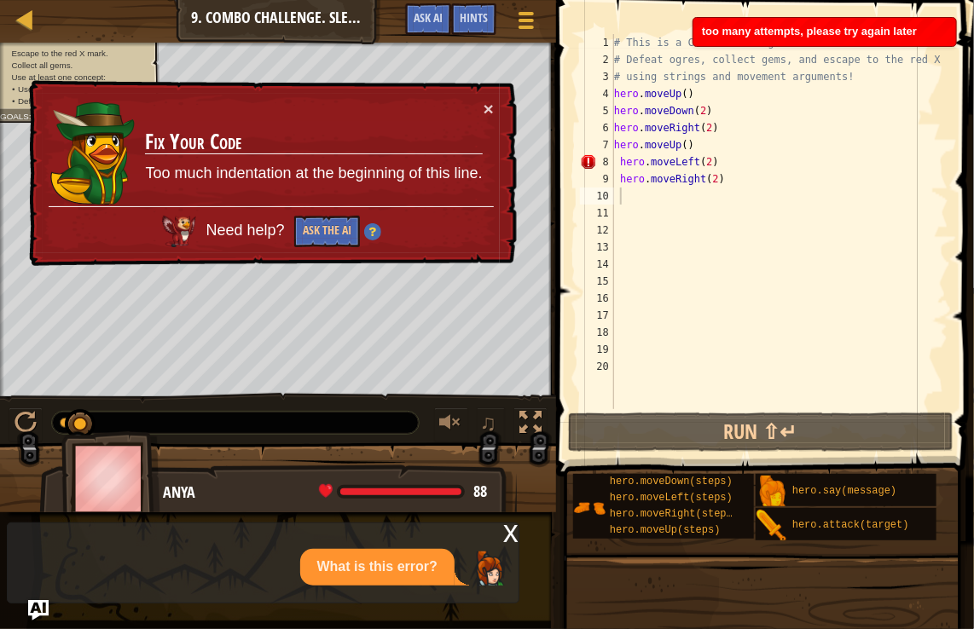
click at [495, 103] on div "× Fix Your Code Too much indentation at the beginning of this line. Need help? …" at bounding box center [271, 173] width 491 height 187
click at [493, 104] on button "×" at bounding box center [489, 109] width 10 height 18
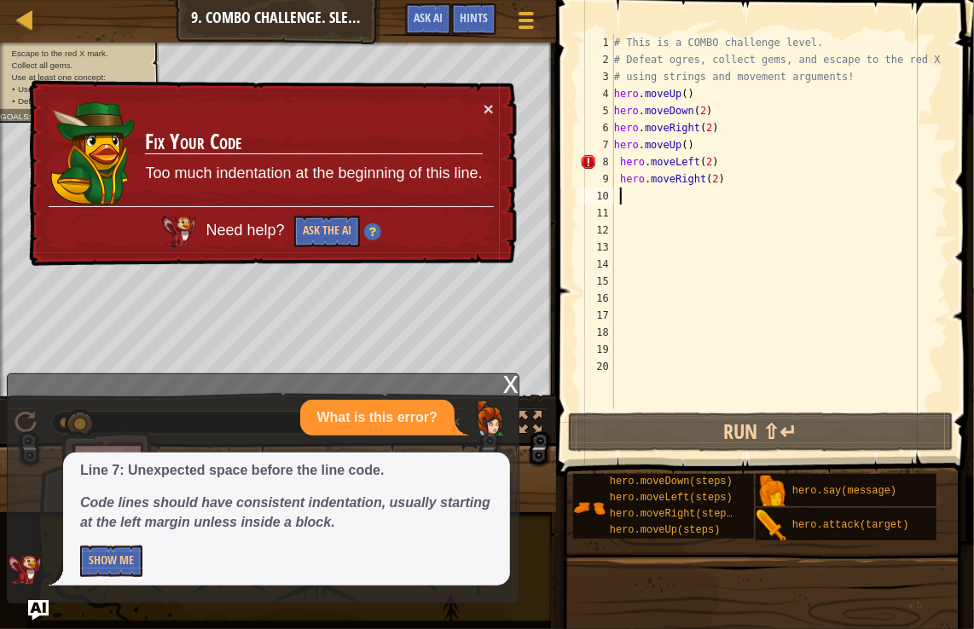
click at [692, 161] on div "# This is a COMBO challenge level. # Defeat ogres, collect gems, and escape to …" at bounding box center [780, 238] width 338 height 409
click at [692, 158] on div "# This is a COMBO challenge level. # Defeat ogres, collect gems, and escape to …" at bounding box center [780, 238] width 338 height 409
click at [692, 161] on div "# This is a COMBO challenge level. # Defeat ogres, collect gems, and escape to …" at bounding box center [780, 238] width 338 height 409
type textarea "hero.moveLeft()"
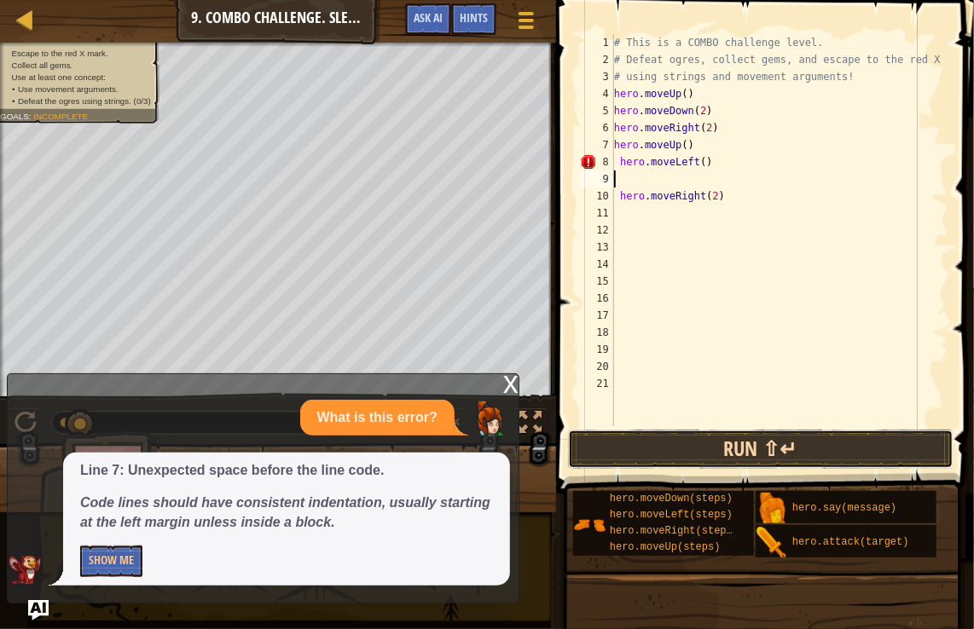
click at [658, 450] on button "Run ⇧↵" at bounding box center [760, 449] width 385 height 39
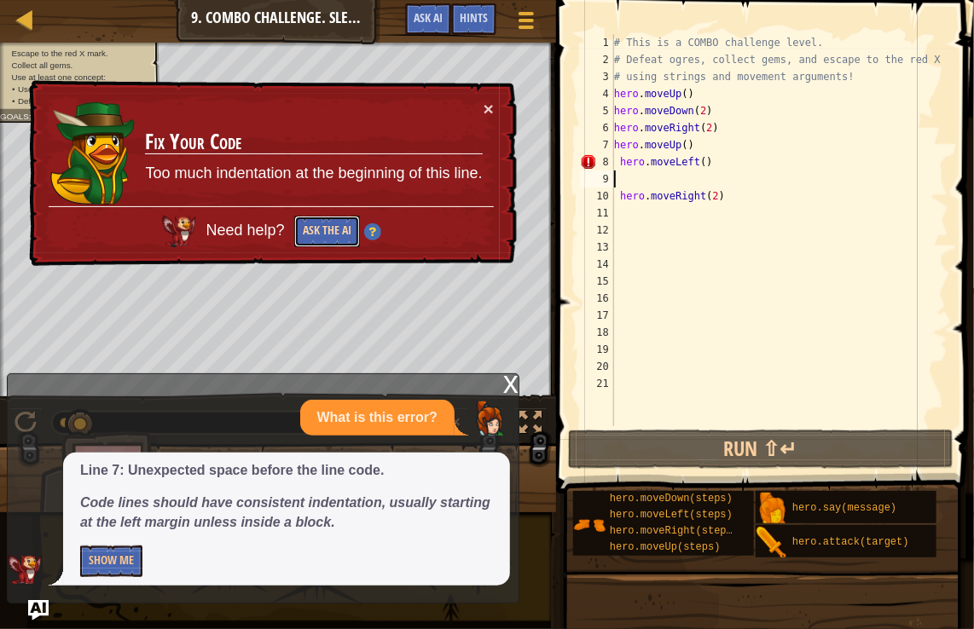
click at [314, 233] on button "Ask the AI" at bounding box center [327, 232] width 66 height 32
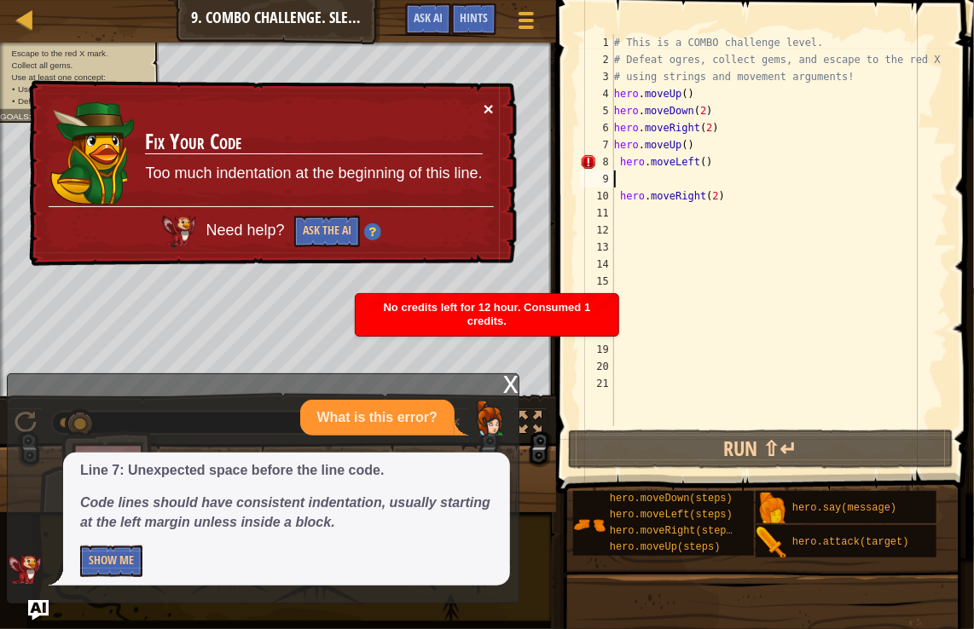
click at [487, 100] on button "×" at bounding box center [489, 109] width 10 height 18
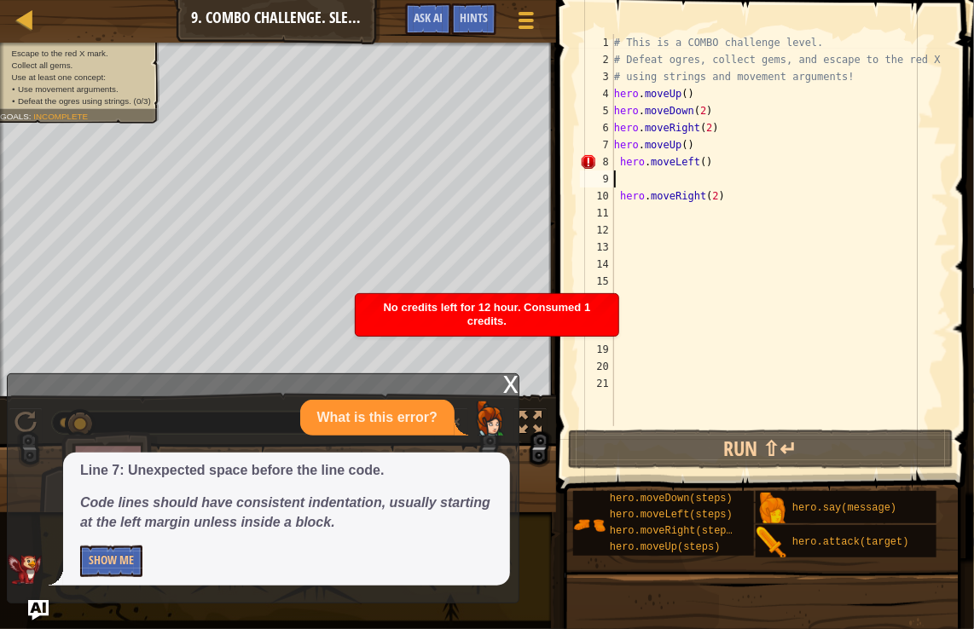
click at [692, 201] on div "# This is a COMBO challenge level. # Defeat ogres, collect gems, and escape to …" at bounding box center [780, 247] width 338 height 426
click at [688, 161] on div "# This is a COMBO challenge level. # Defeat ogres, collect gems, and escape to …" at bounding box center [780, 247] width 338 height 426
click at [692, 162] on div "# This is a COMBO challenge level. # Defeat ogres, collect gems, and escape to …" at bounding box center [780, 247] width 338 height 426
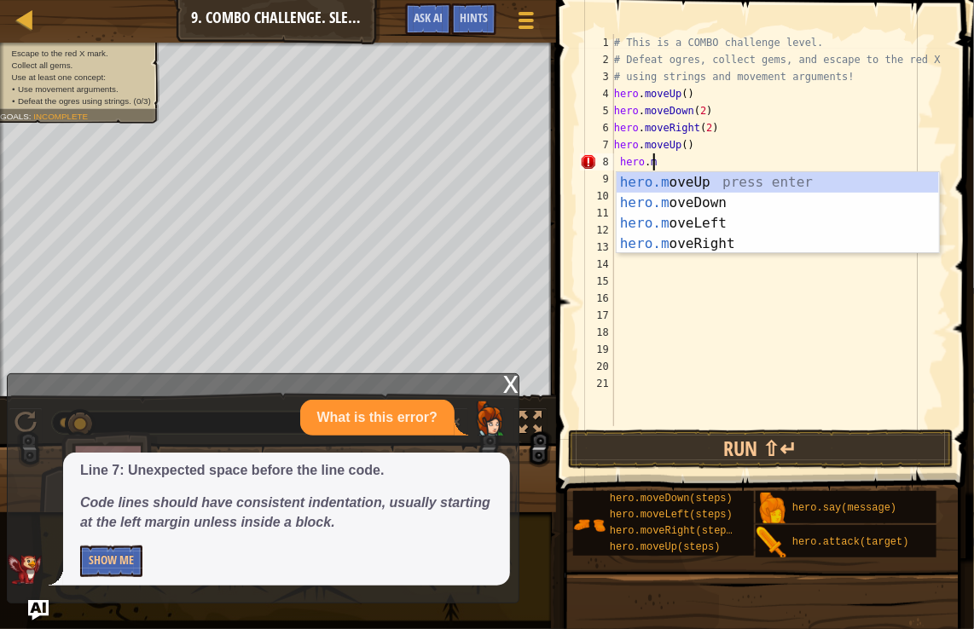
type textarea "hero."
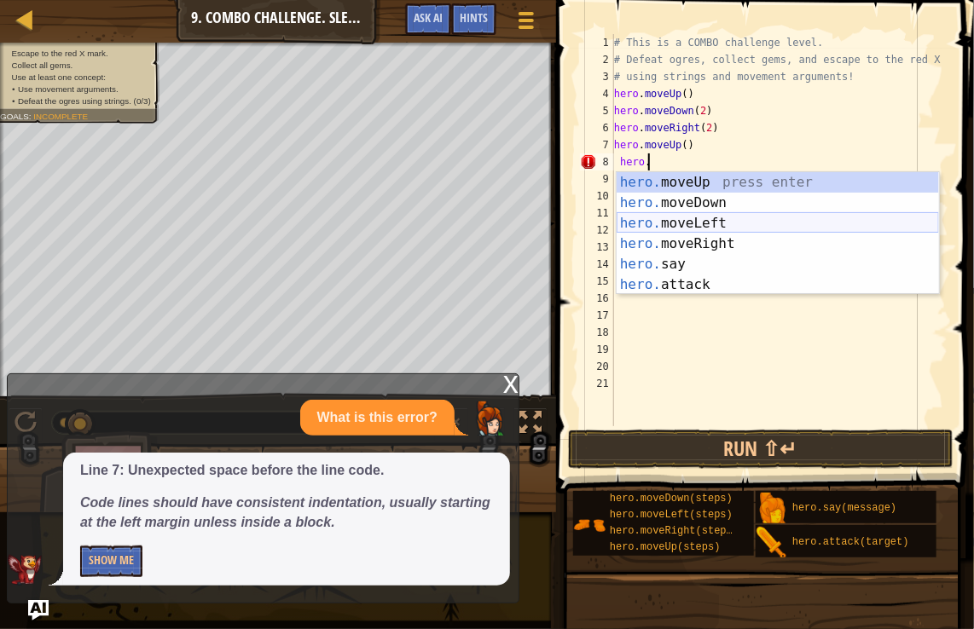
click at [689, 223] on div "hero. moveUp press enter hero. moveDown press enter hero. moveLeft press enter …" at bounding box center [778, 254] width 322 height 164
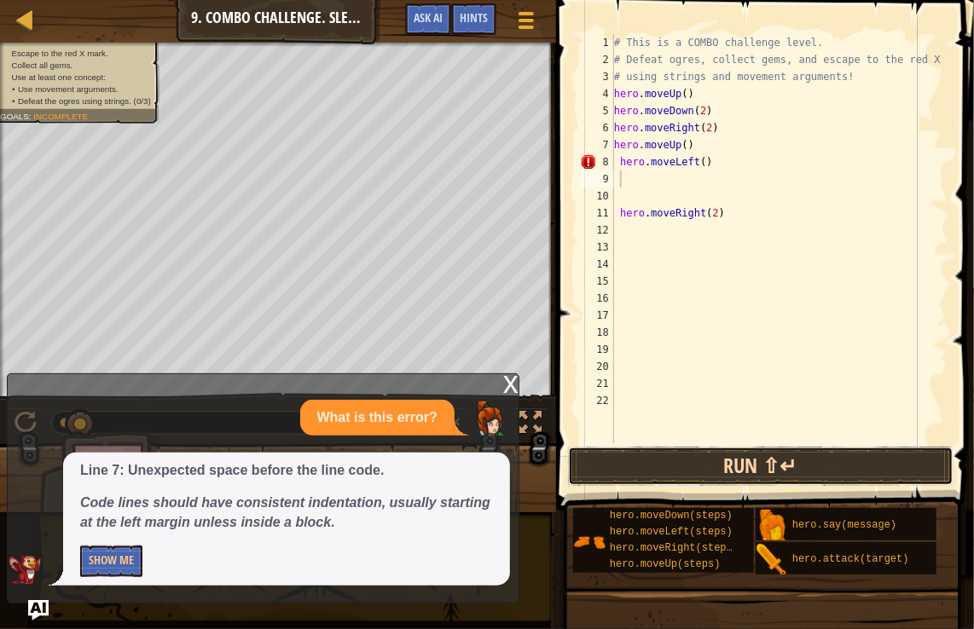
click at [692, 476] on button "Run ⇧↵" at bounding box center [760, 466] width 385 height 39
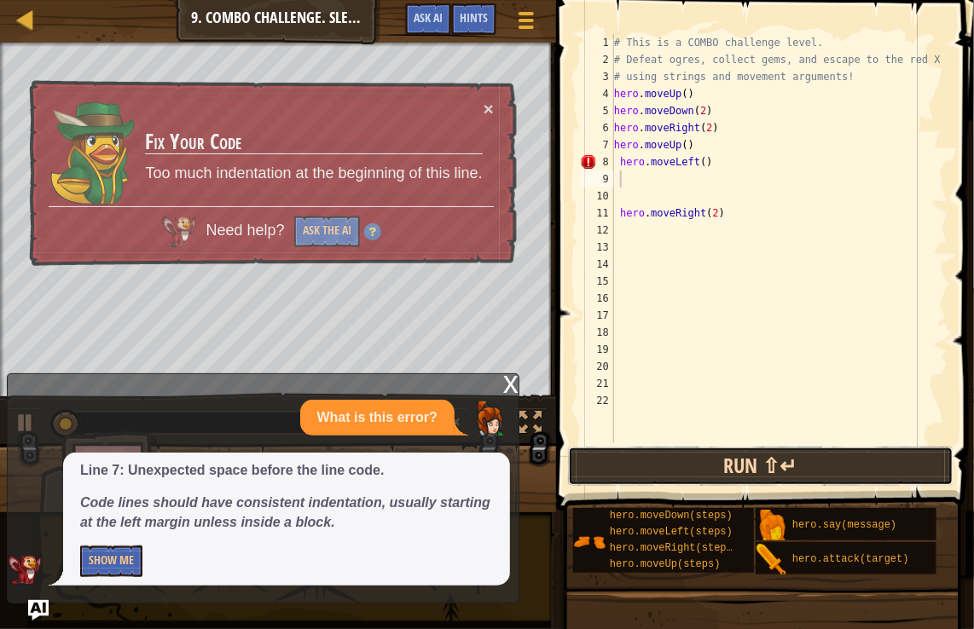
click at [692, 469] on button "Run ⇧↵" at bounding box center [760, 466] width 385 height 39
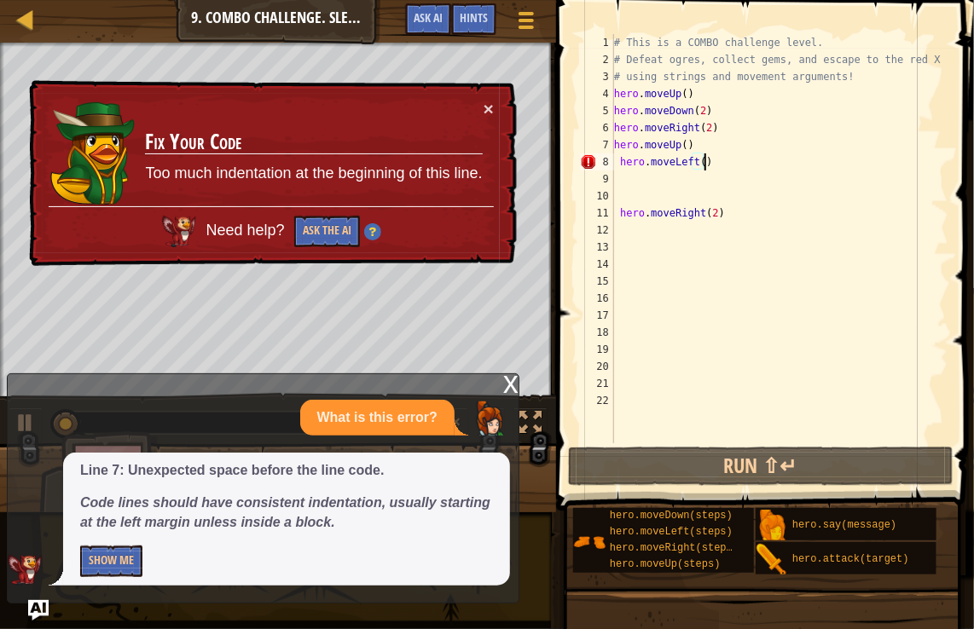
click at [692, 165] on div "# This is a COMBO challenge level. # Defeat ogres, collect gems, and escape to …" at bounding box center [780, 255] width 338 height 443
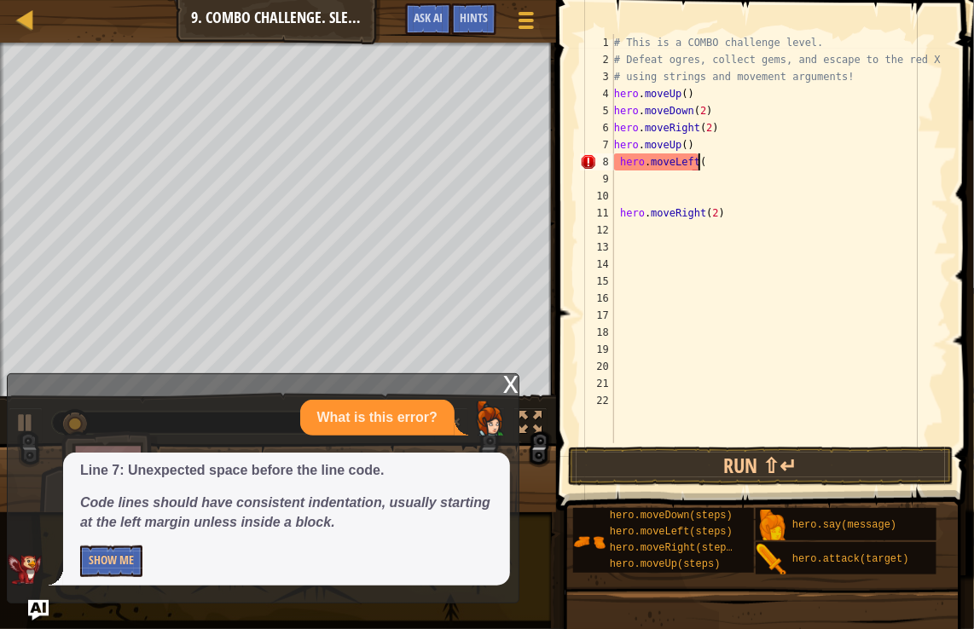
type textarea "h"
type textarea "hero.moveU"
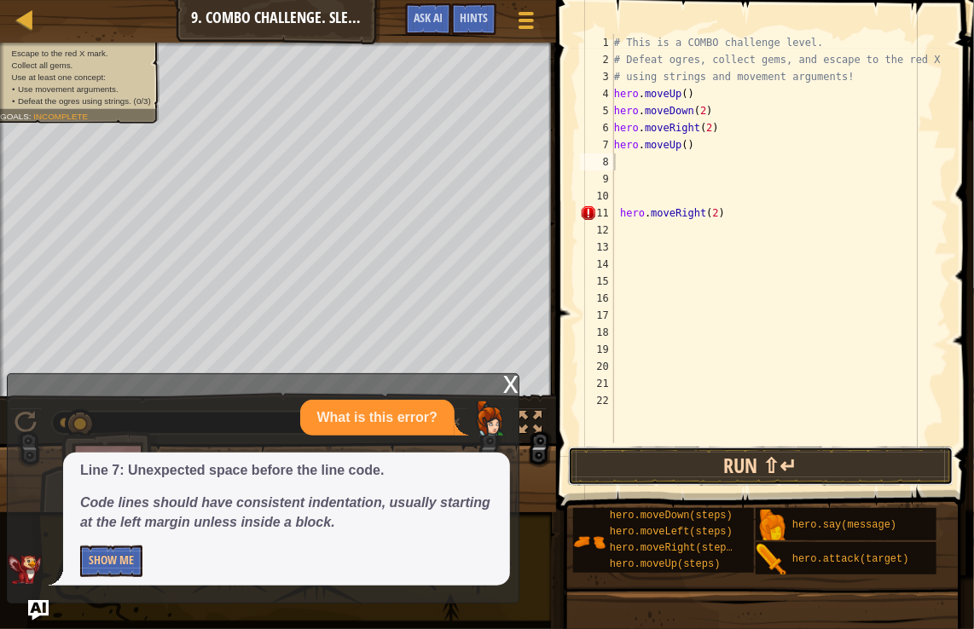
click at [692, 472] on button "Run ⇧↵" at bounding box center [760, 466] width 385 height 39
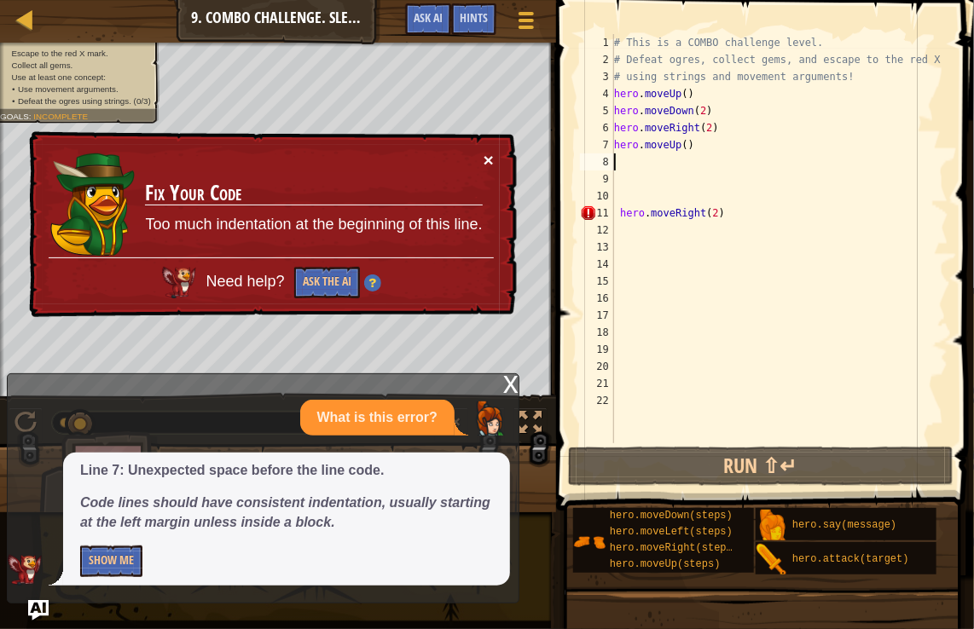
click at [489, 153] on button "×" at bounding box center [489, 162] width 11 height 18
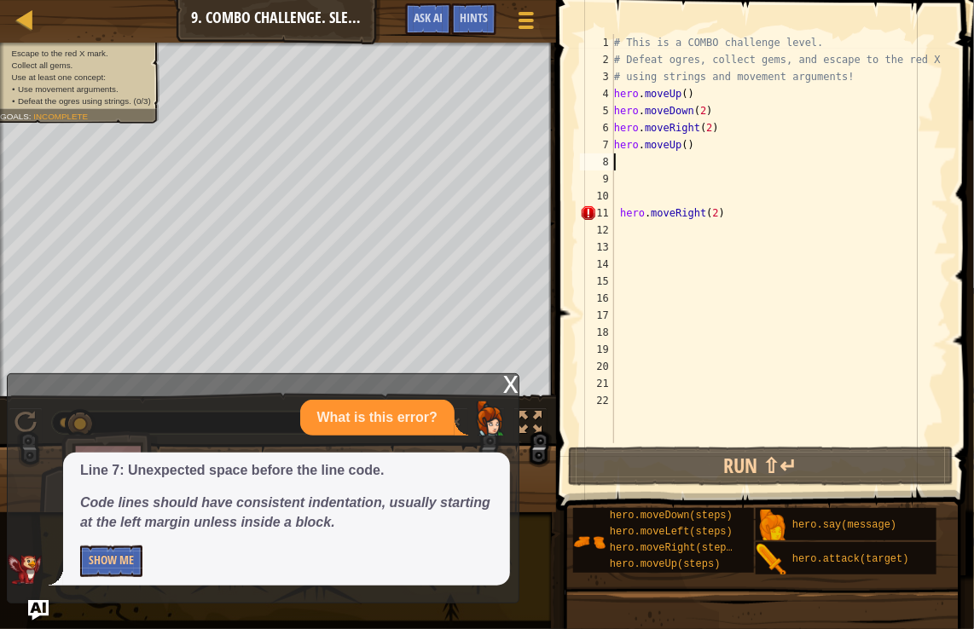
click at [18, 429] on div "What is this error?" at bounding box center [259, 418] width 502 height 37
click at [25, 421] on div "What is this error?" at bounding box center [259, 418] width 502 height 37
click at [692, 213] on div "# This is a COMBO challenge level. # Defeat ogres, collect gems, and escape to …" at bounding box center [780, 255] width 338 height 443
click at [692, 207] on div "# This is a COMBO challenge level. # Defeat ogres, collect gems, and escape to …" at bounding box center [780, 255] width 338 height 443
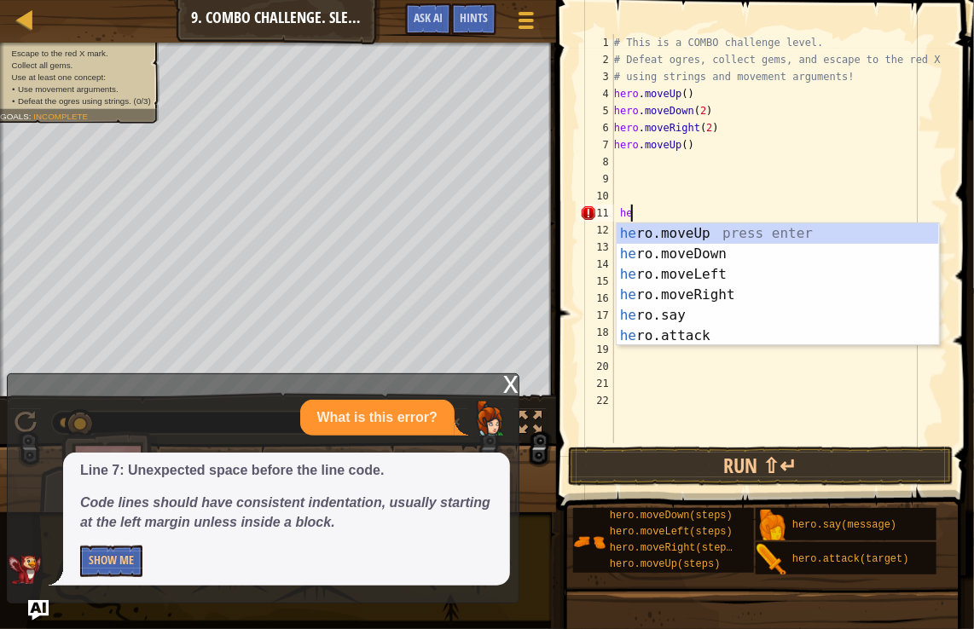
type textarea "h"
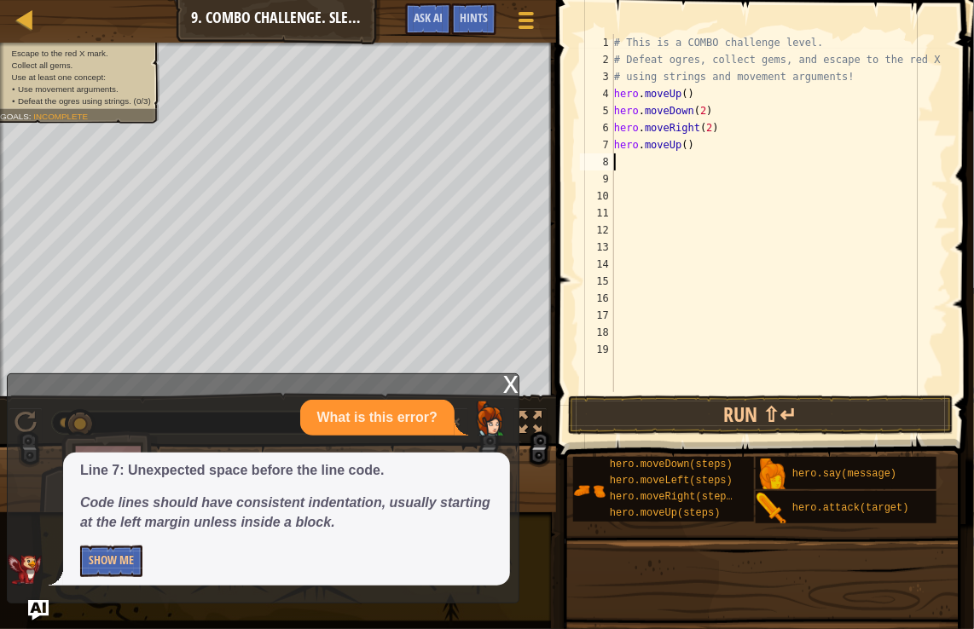
click at [508, 390] on div "x" at bounding box center [510, 382] width 15 height 17
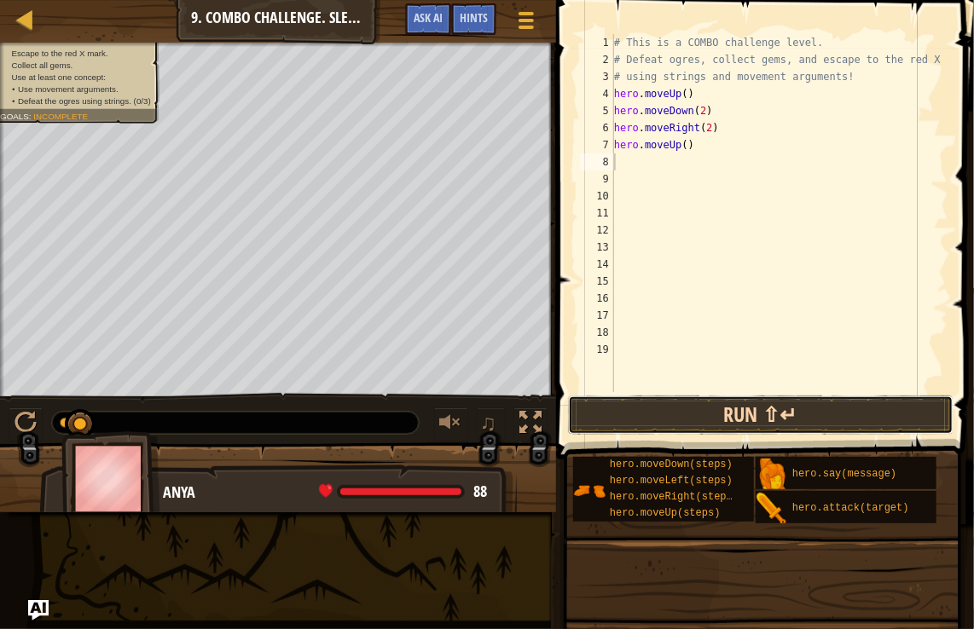
click at [691, 414] on button "Run ⇧↵" at bounding box center [760, 415] width 385 height 39
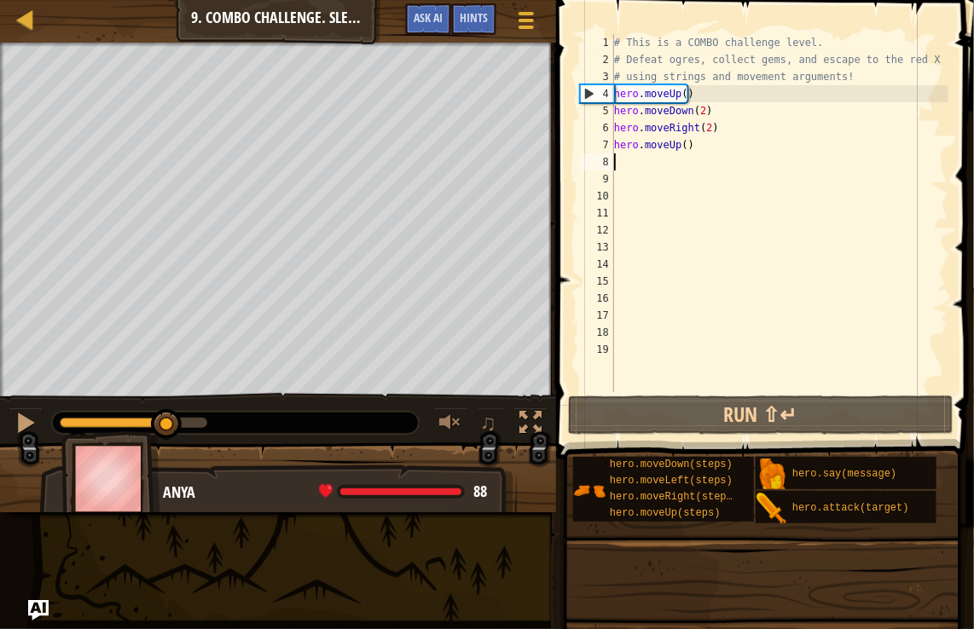
click at [167, 421] on div at bounding box center [134, 423] width 148 height 10
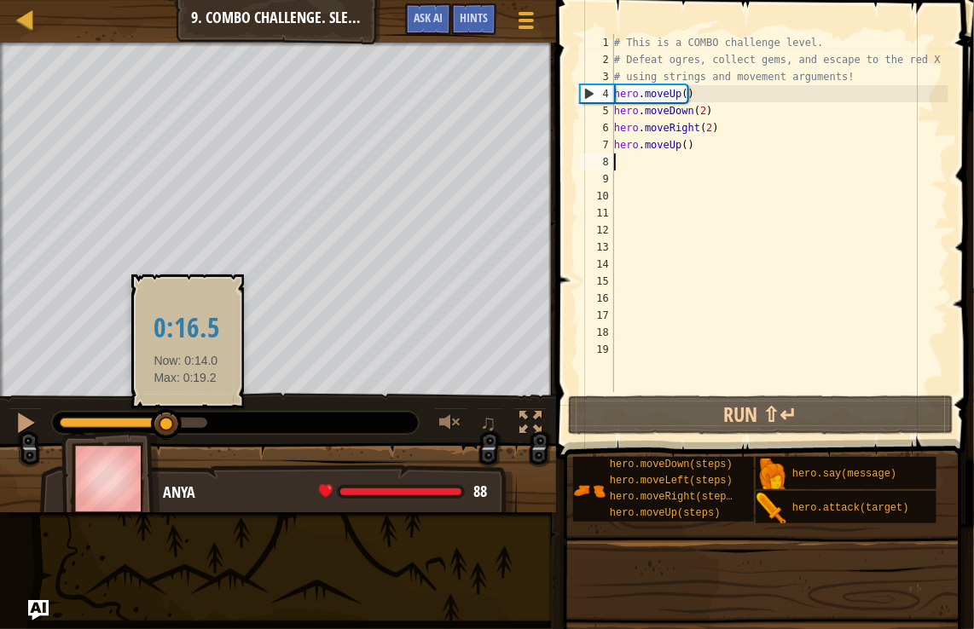
click at [186, 424] on div at bounding box center [134, 423] width 148 height 10
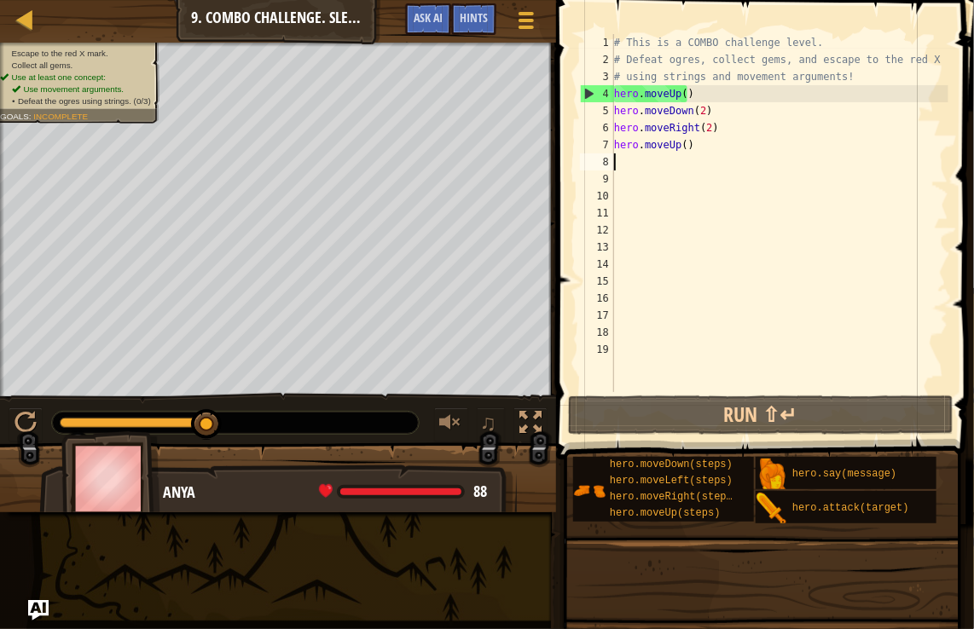
drag, startPoint x: 179, startPoint y: 423, endPoint x: 245, endPoint y: 418, distance: 65.9
click at [245, 418] on div at bounding box center [235, 423] width 367 height 22
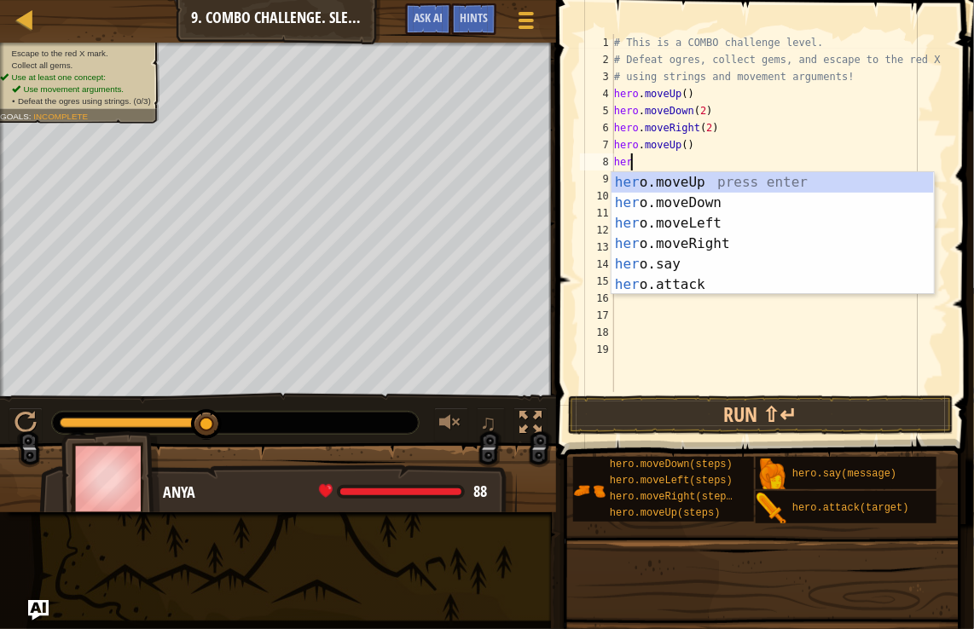
type textarea "hero"
click at [685, 220] on div "hero .moveUp press enter hero .moveDown press enter hero .moveLeft press enter …" at bounding box center [772, 254] width 322 height 164
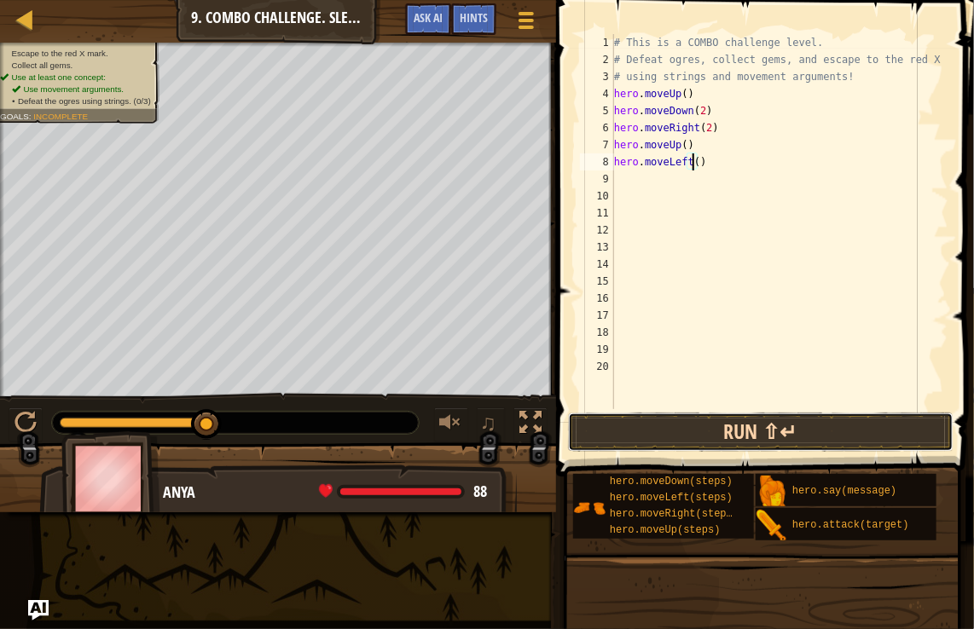
drag, startPoint x: 696, startPoint y: 159, endPoint x: 615, endPoint y: 435, distance: 287.1
click at [615, 435] on button "Run ⇧↵" at bounding box center [760, 432] width 385 height 39
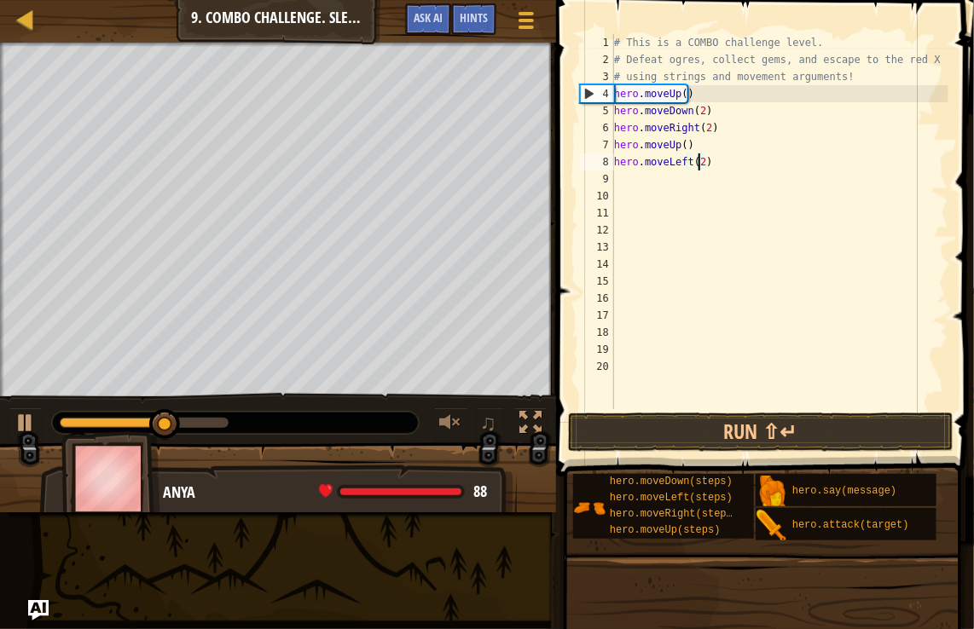
scroll to position [8, 6]
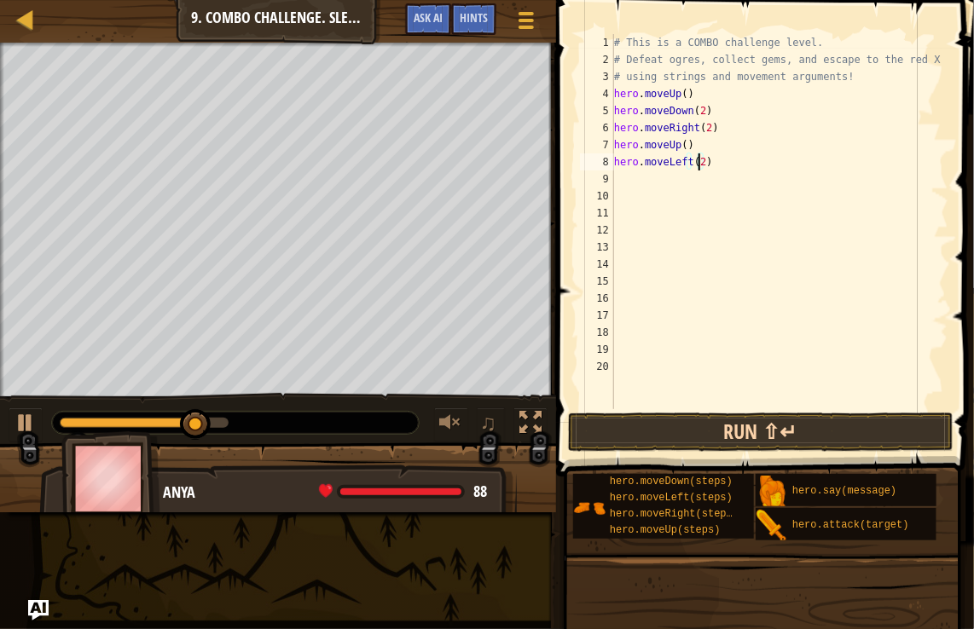
type textarea "hero.moveLeft(2)"
click at [692, 437] on button "Run ⇧↵" at bounding box center [760, 432] width 385 height 39
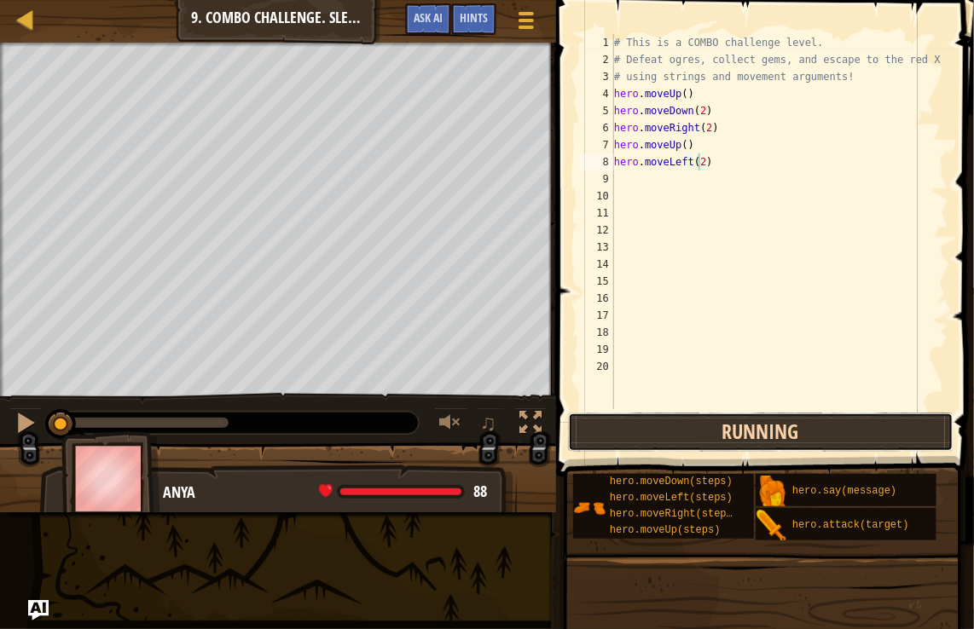
click at [692, 426] on button "Running" at bounding box center [760, 432] width 385 height 39
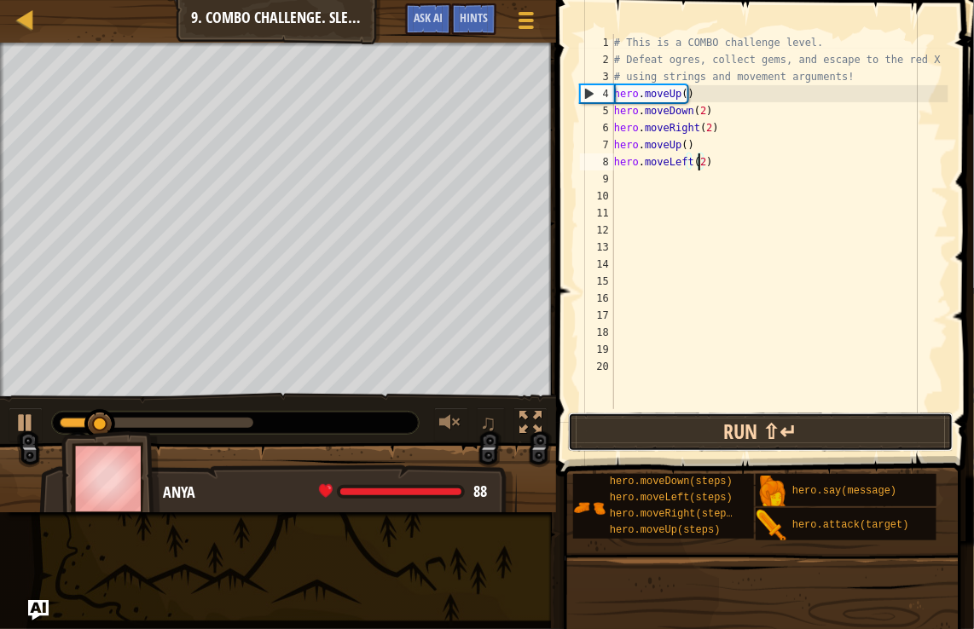
click at [642, 448] on button "Run ⇧↵" at bounding box center [760, 432] width 385 height 39
click at [646, 437] on button "Running" at bounding box center [760, 432] width 385 height 39
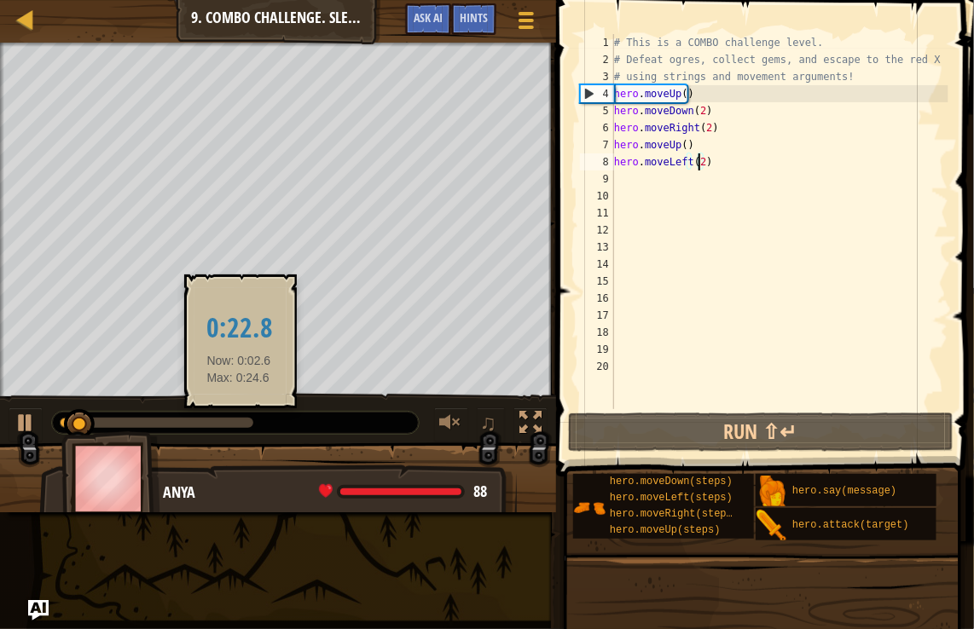
click at [239, 418] on div at bounding box center [157, 423] width 194 height 10
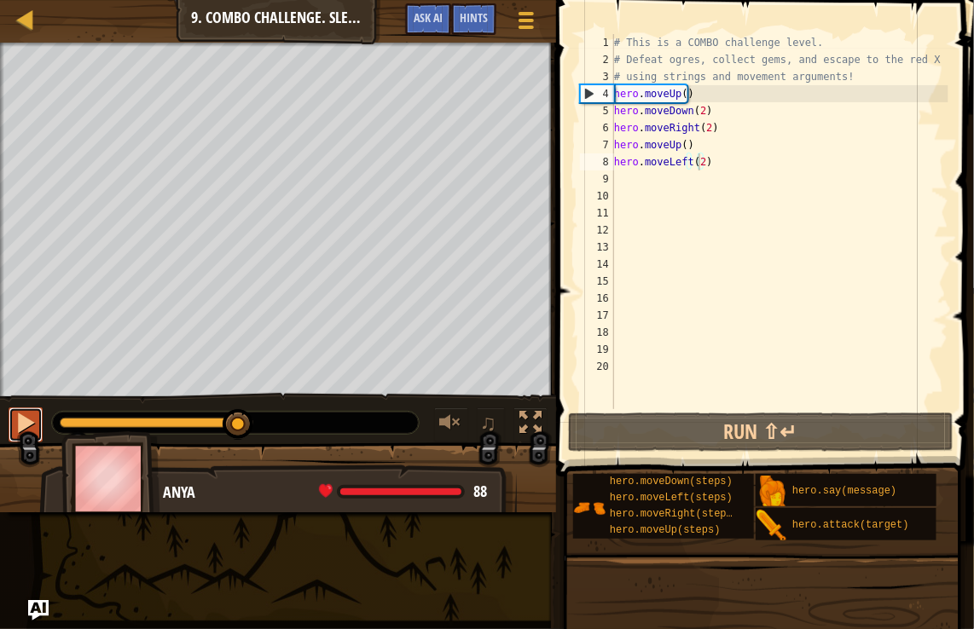
click at [24, 434] on button at bounding box center [26, 425] width 34 height 35
click at [634, 185] on div "# This is a COMBO challenge level. # Defeat ogres, collect gems, and escape to …" at bounding box center [780, 238] width 338 height 409
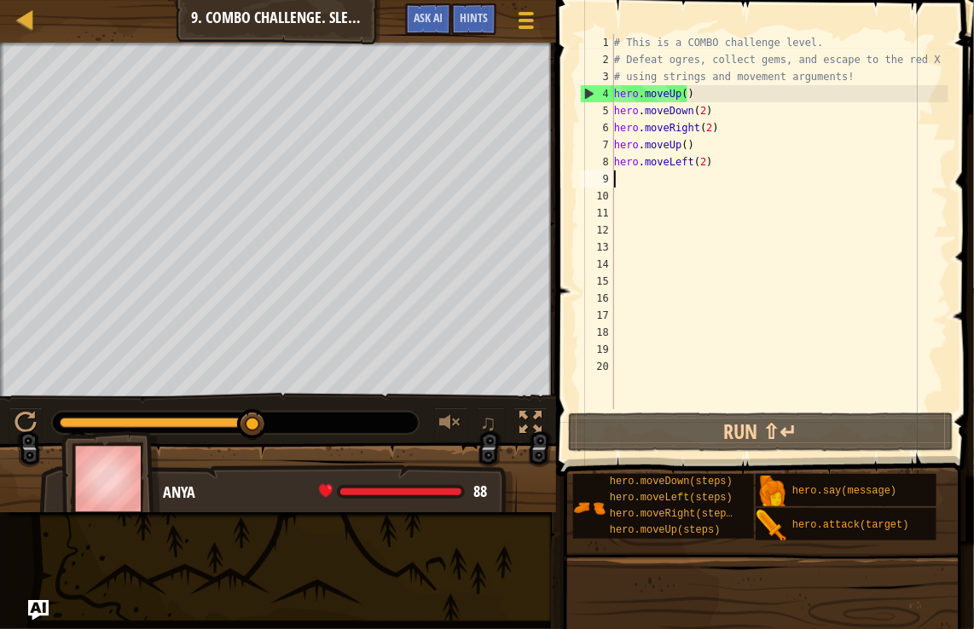
scroll to position [8, 0]
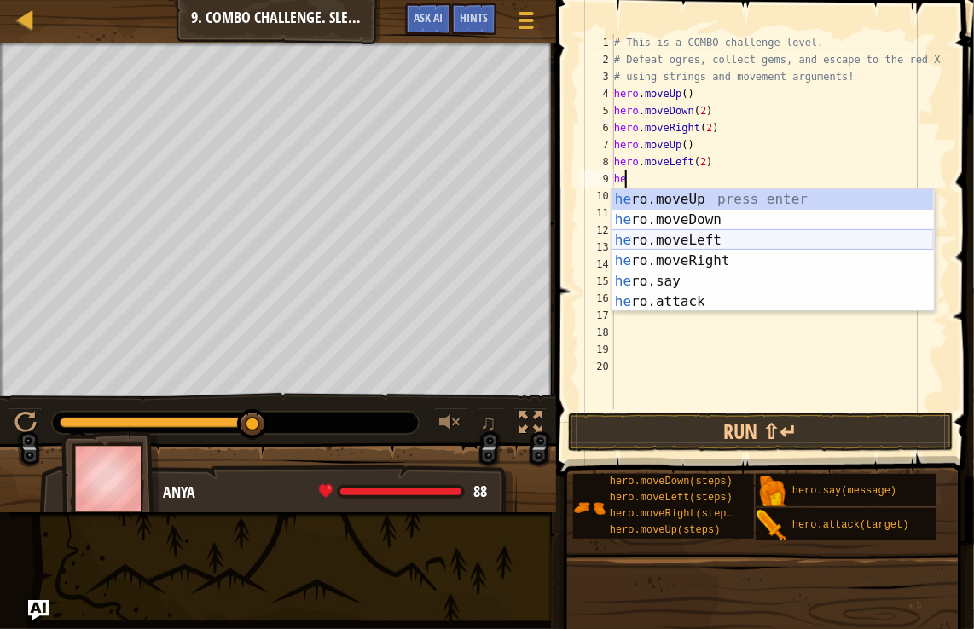
type textarea "he"
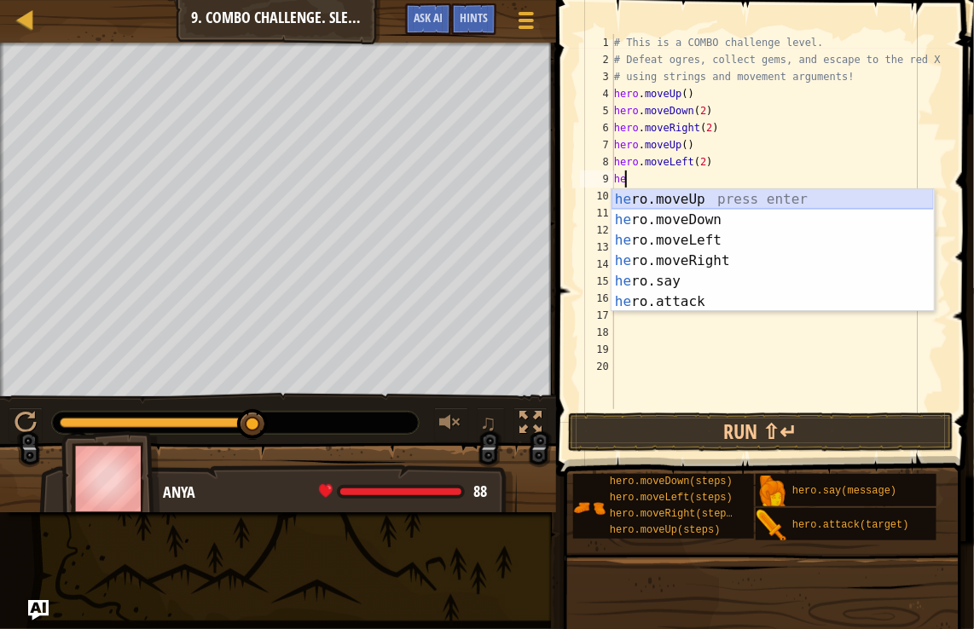
click at [657, 195] on div "he ro.moveUp press enter he ro.moveDown press enter he ro.moveLeft press enter …" at bounding box center [772, 271] width 322 height 164
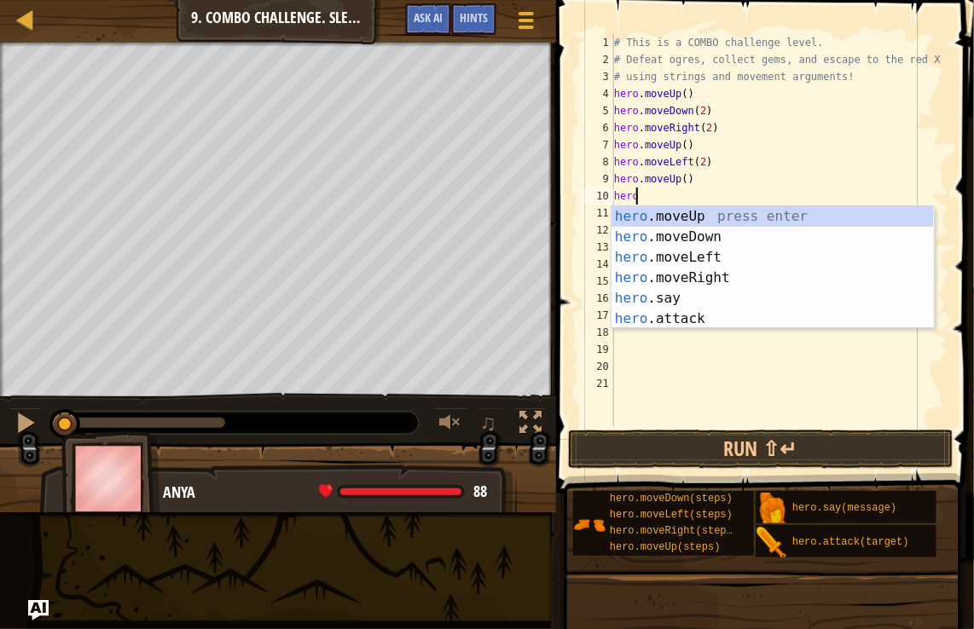
type textarea "hero."
click at [645, 278] on div "hero. moveUp press enter hero. moveDown press enter hero. moveLeft press enter …" at bounding box center [772, 288] width 322 height 164
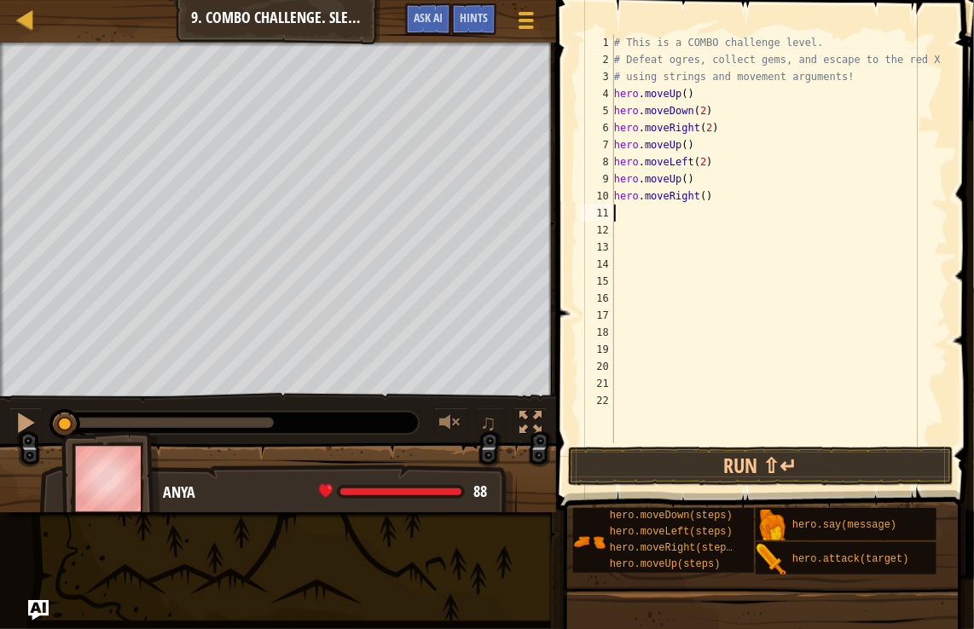
scroll to position [8, 0]
click at [692, 193] on div "# This is a COMBO challenge level. # Defeat ogres, collect gems, and escape to …" at bounding box center [780, 255] width 338 height 443
type textarea "hero.moveRight(3)"
click at [692, 460] on button "Run ⇧↵" at bounding box center [760, 466] width 385 height 39
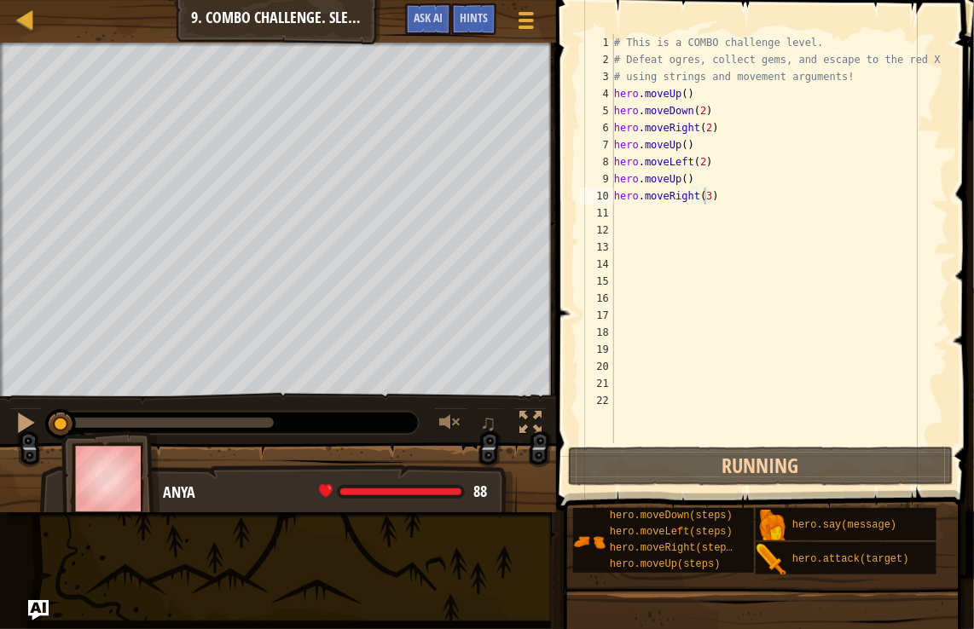
click at [621, 253] on div "# This is a COMBO challenge level. # Defeat ogres, collect gems, and escape to …" at bounding box center [780, 255] width 338 height 443
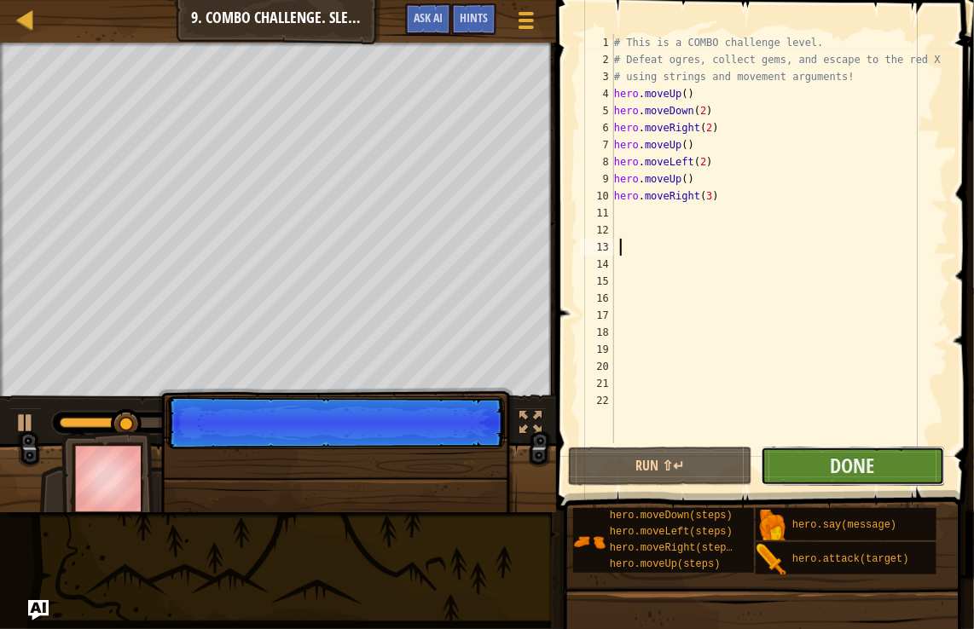
click at [692, 472] on button "Done" at bounding box center [853, 466] width 184 height 39
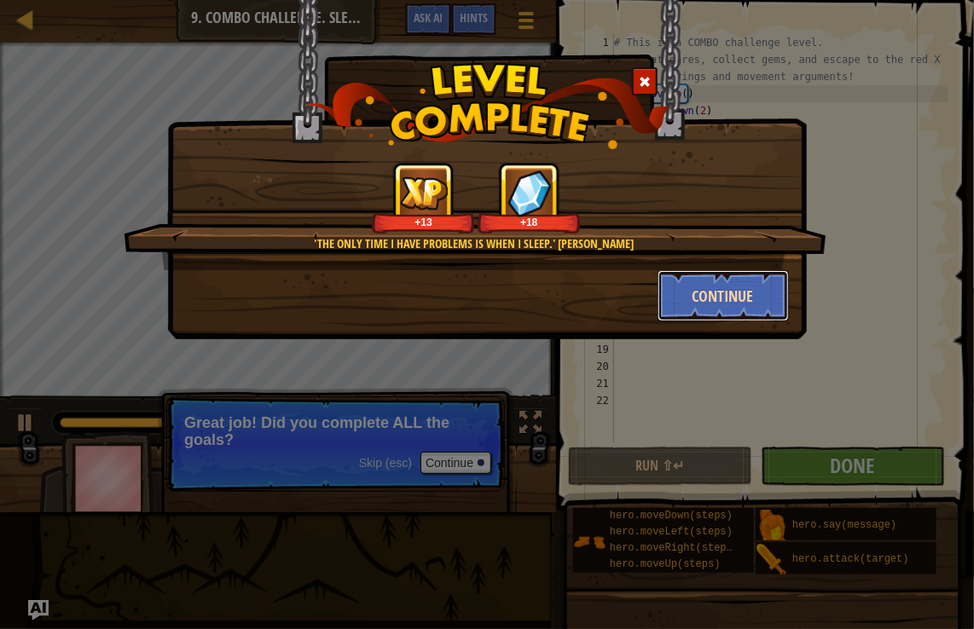
click at [692, 290] on button "Continue" at bounding box center [723, 295] width 132 height 51
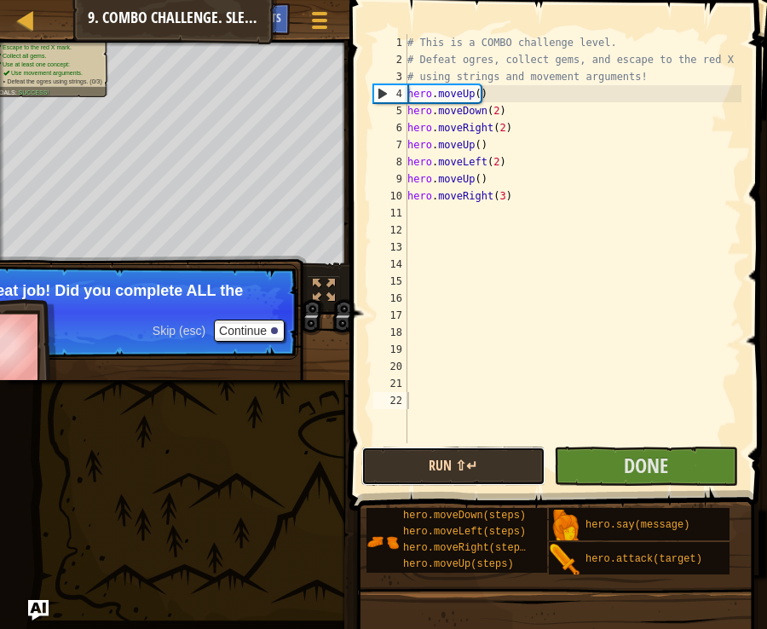
click at [492, 468] on button "Run ⇧↵" at bounding box center [454, 466] width 184 height 39
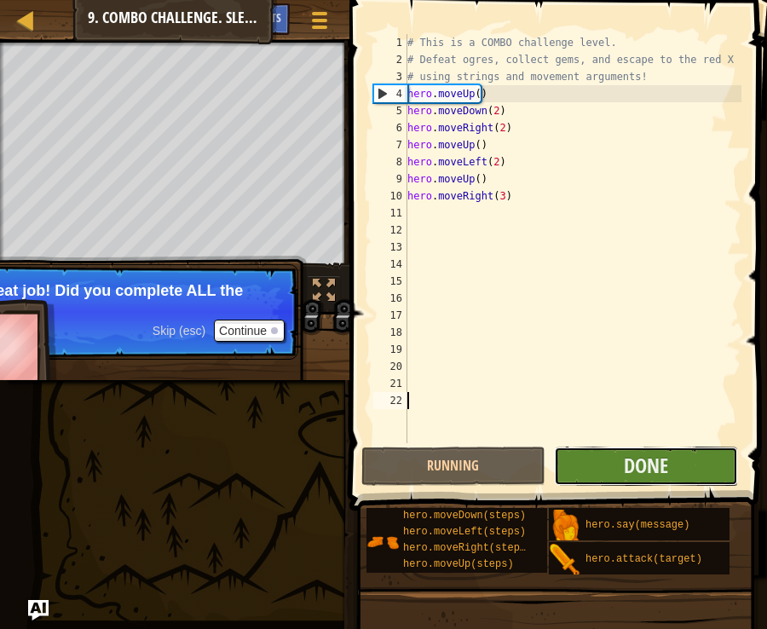
click at [579, 465] on button "Done" at bounding box center [646, 466] width 184 height 39
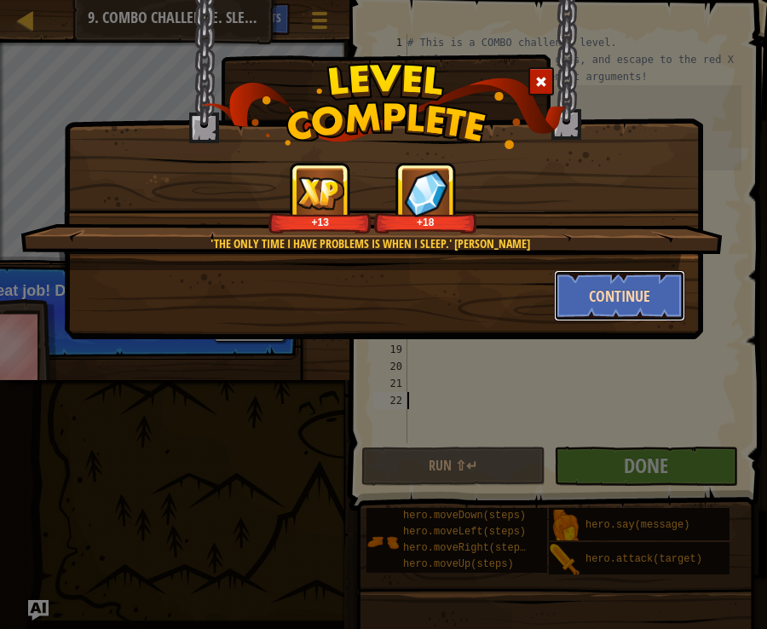
click at [578, 297] on button "Continue" at bounding box center [620, 295] width 132 height 51
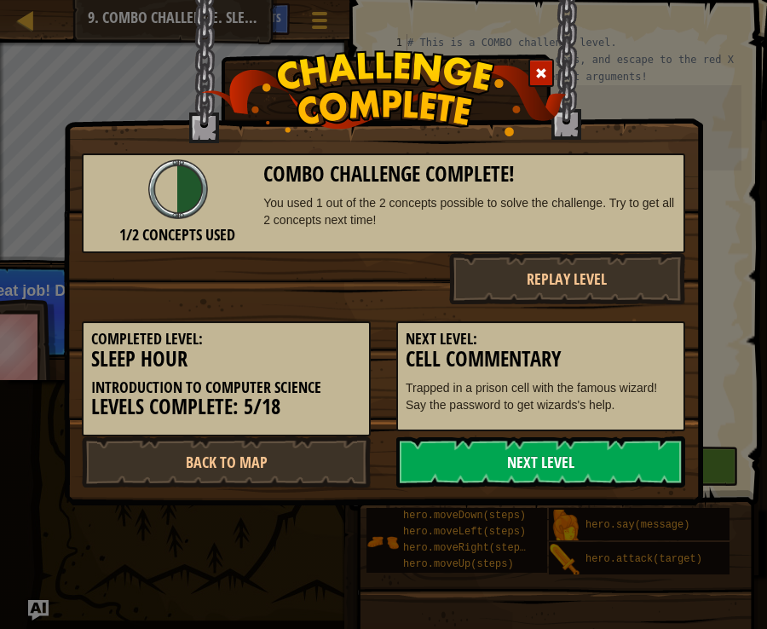
click at [500, 459] on link "Next Level" at bounding box center [541, 462] width 289 height 51
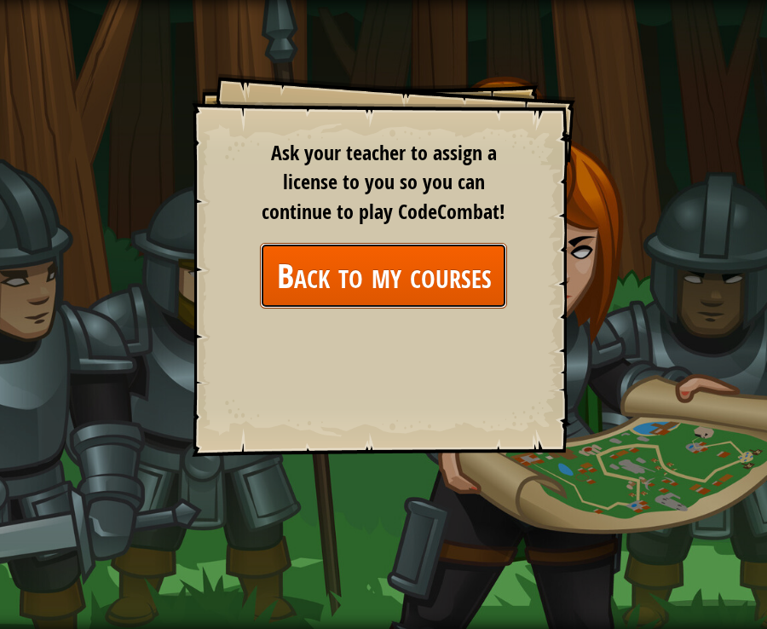
click at [391, 281] on link "Back to my courses" at bounding box center [383, 276] width 247 height 66
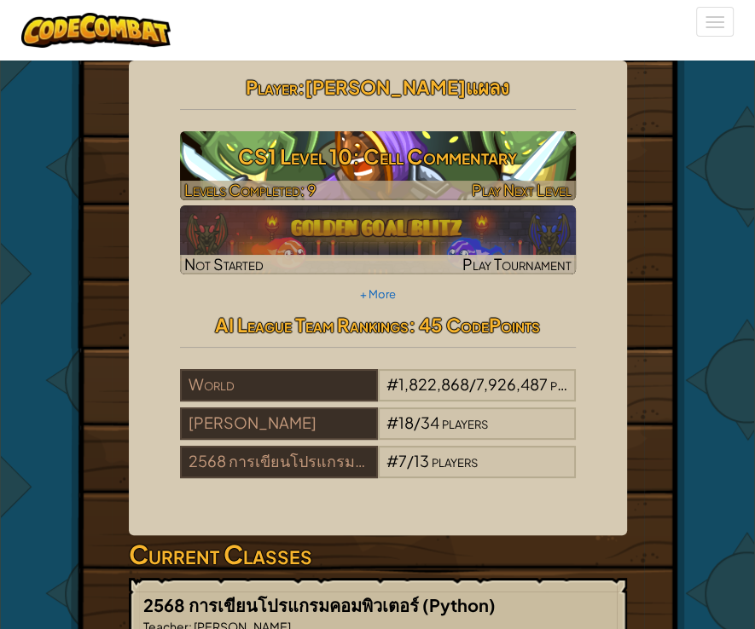
click at [368, 171] on h3 "CS1 Level 10: Cell Commentary" at bounding box center [378, 156] width 396 height 38
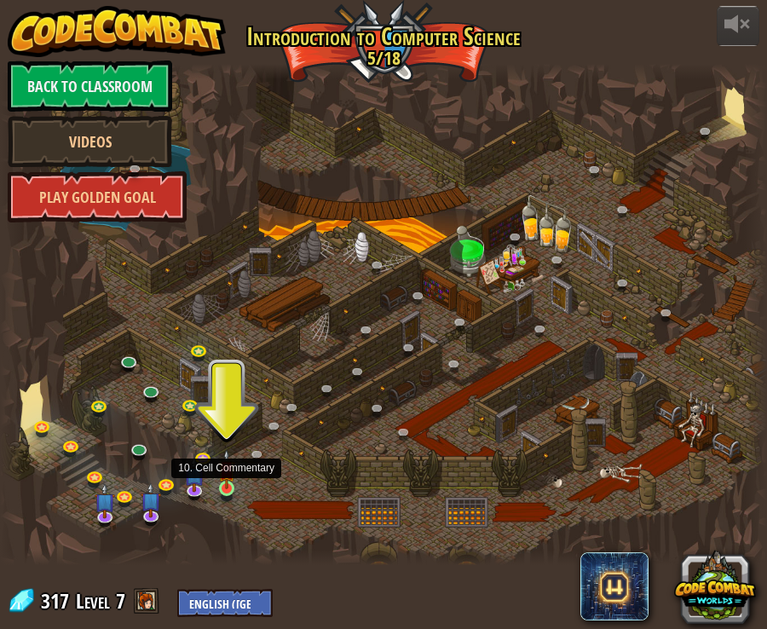
click at [231, 479] on img at bounding box center [226, 469] width 17 height 40
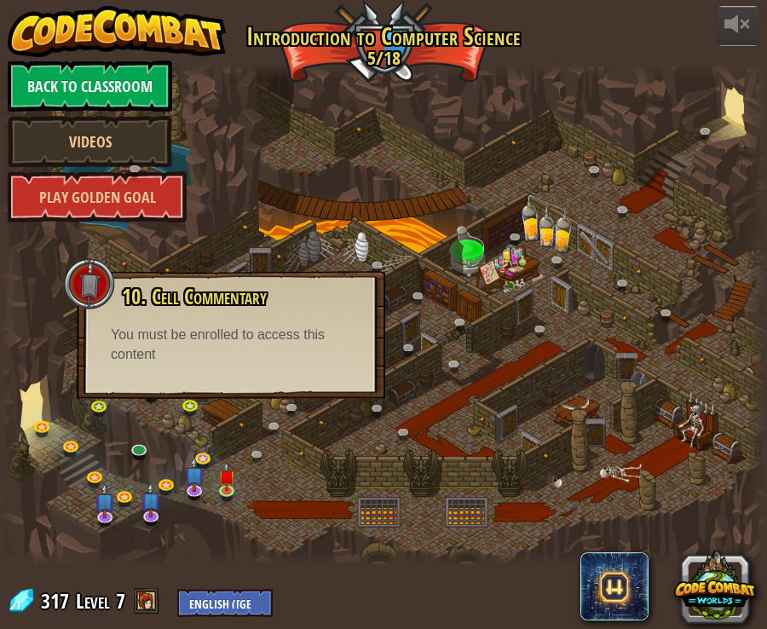
click at [229, 382] on div "10. Cell Commentary Trapped in a prison cell with the famous wizard! Say the pa…" at bounding box center [231, 335] width 309 height 128
click at [215, 332] on div "You must be enrolled to access this content" at bounding box center [231, 345] width 240 height 39
click at [215, 315] on div "10. Cell Commentary Trapped in a prison cell with the famous wizard! Say the pa…" at bounding box center [231, 325] width 275 height 79
click at [152, 349] on div "You must be enrolled to access this content" at bounding box center [231, 345] width 240 height 39
click at [301, 428] on div at bounding box center [383, 314] width 767 height 501
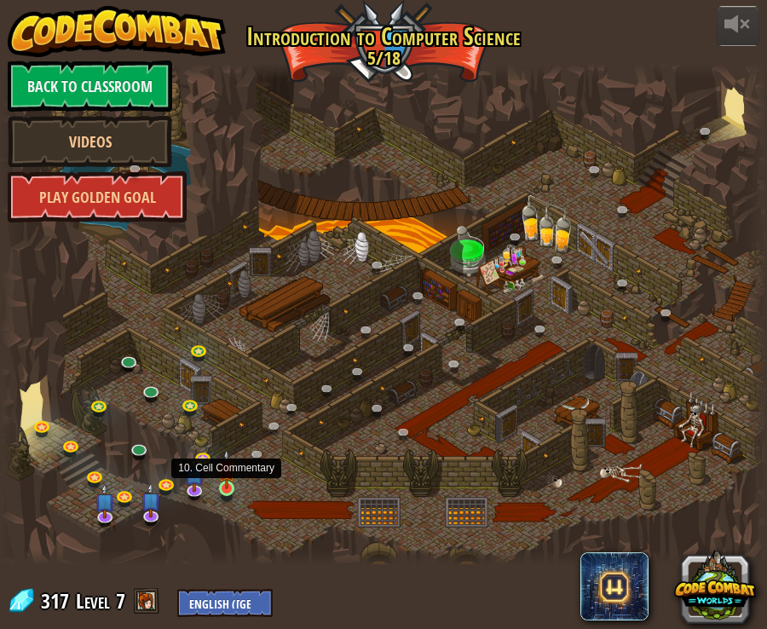
click at [222, 484] on img at bounding box center [226, 469] width 17 height 40
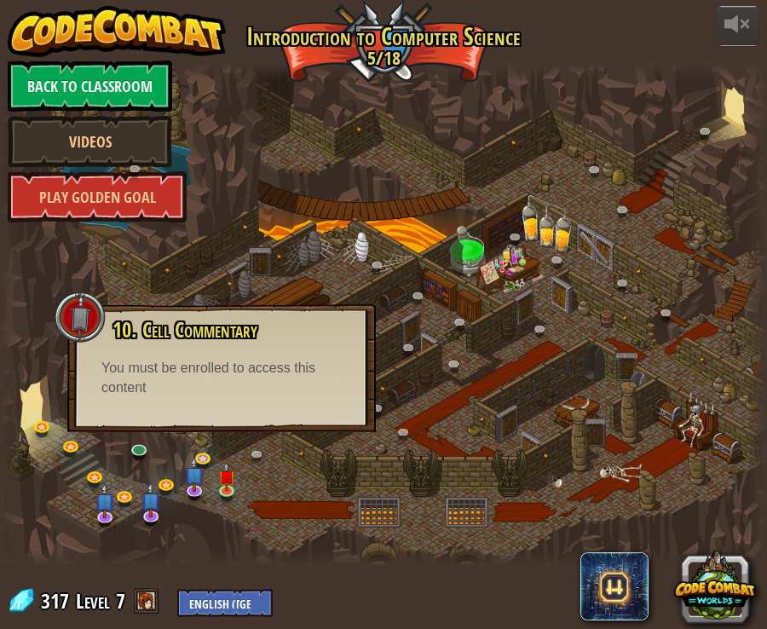
click at [242, 462] on div at bounding box center [383, 314] width 767 height 501
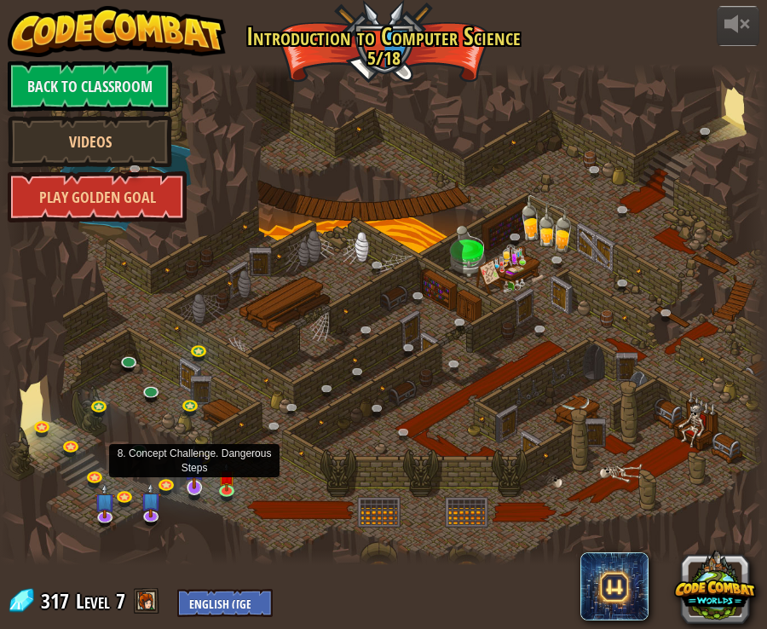
click at [191, 486] on img at bounding box center [194, 466] width 20 height 47
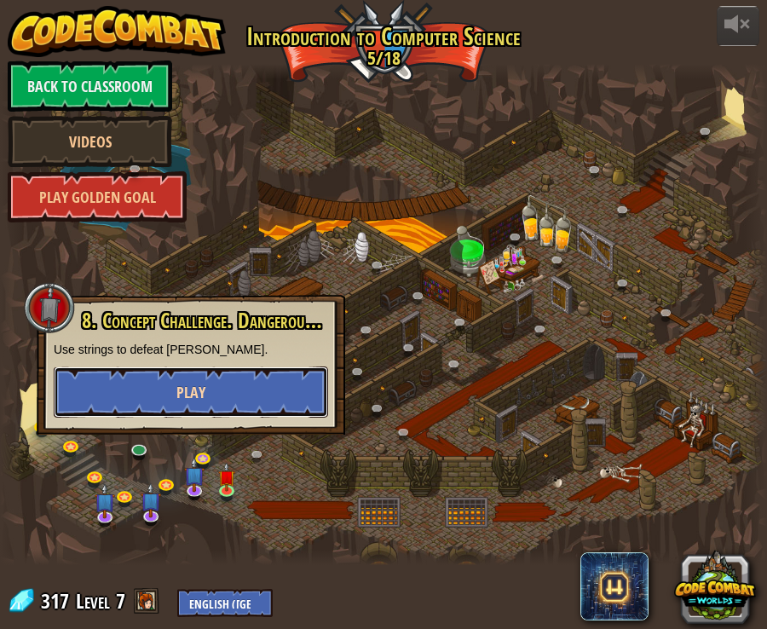
click at [211, 401] on button "Play" at bounding box center [191, 392] width 275 height 51
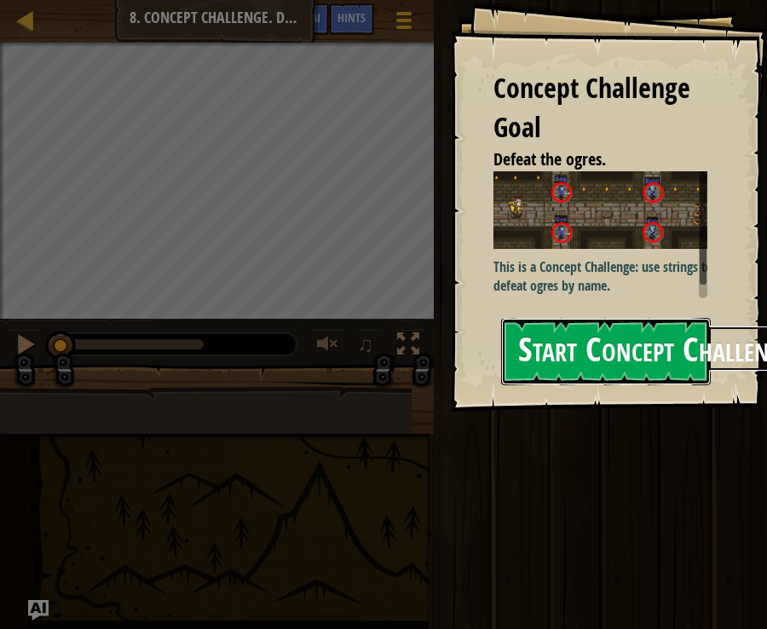
click at [583, 344] on button "Start Concept Challenge" at bounding box center [606, 351] width 211 height 67
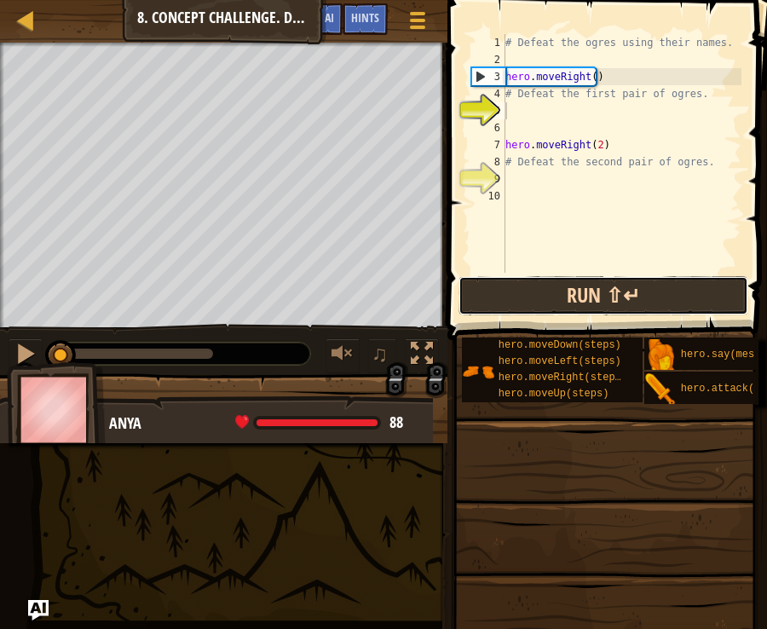
click at [635, 283] on button "Run ⇧↵" at bounding box center [604, 295] width 290 height 39
